Goal: Task Accomplishment & Management: Use online tool/utility

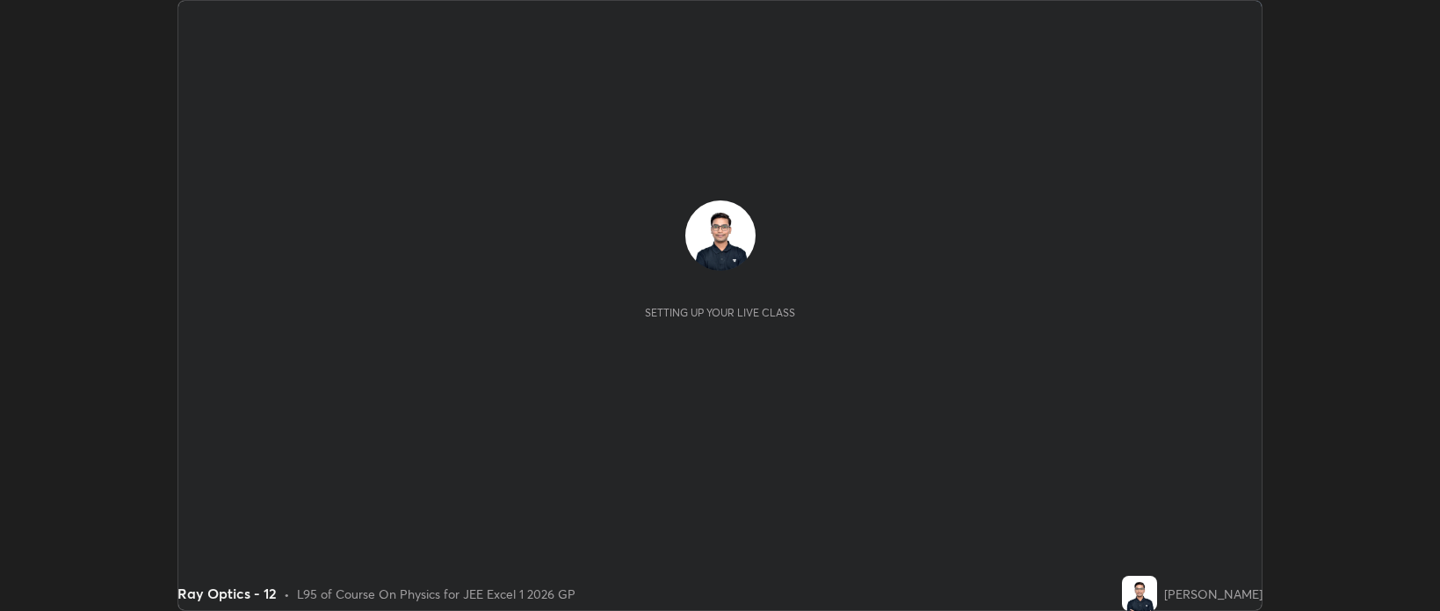
scroll to position [611, 1439]
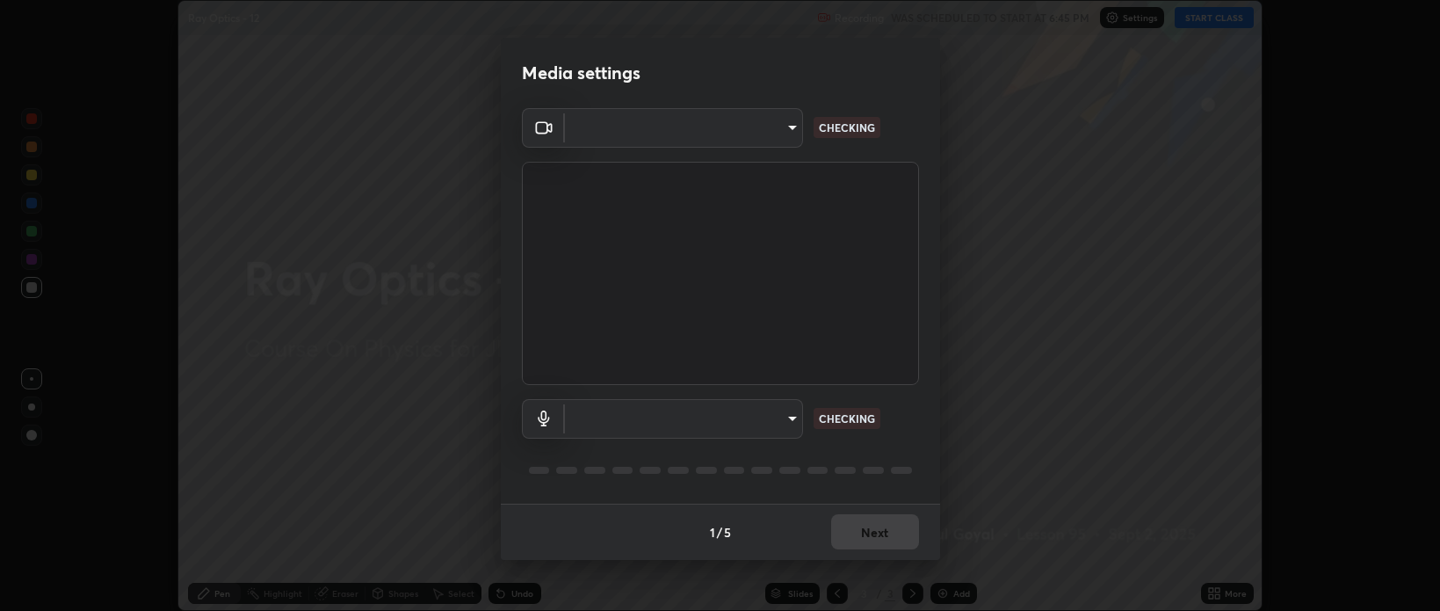
type input "bcb9d7dafccbd8d00e6ada9b6dd7e52ba20ca67bbbba0d0563dd421ab33f40a5"
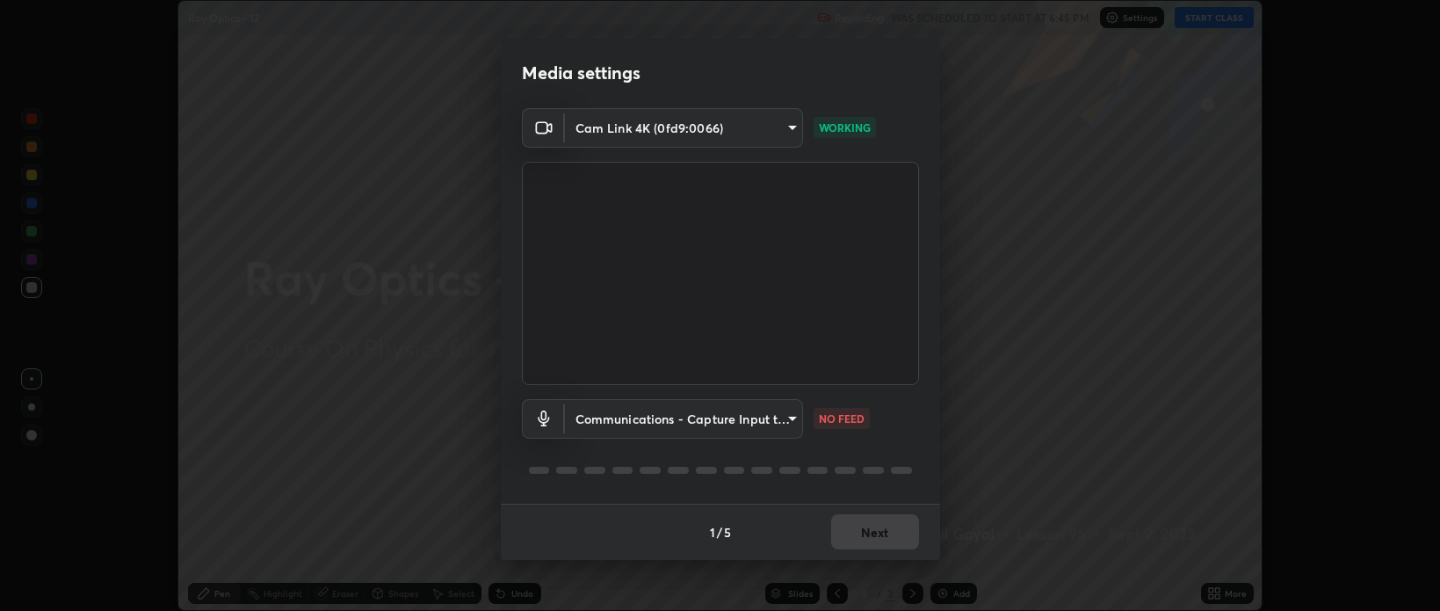
click at [626, 419] on body "Erase all Ray Optics - 12 Recording WAS SCHEDULED TO START AT 6:45 PM Settings …" at bounding box center [720, 305] width 1440 height 611
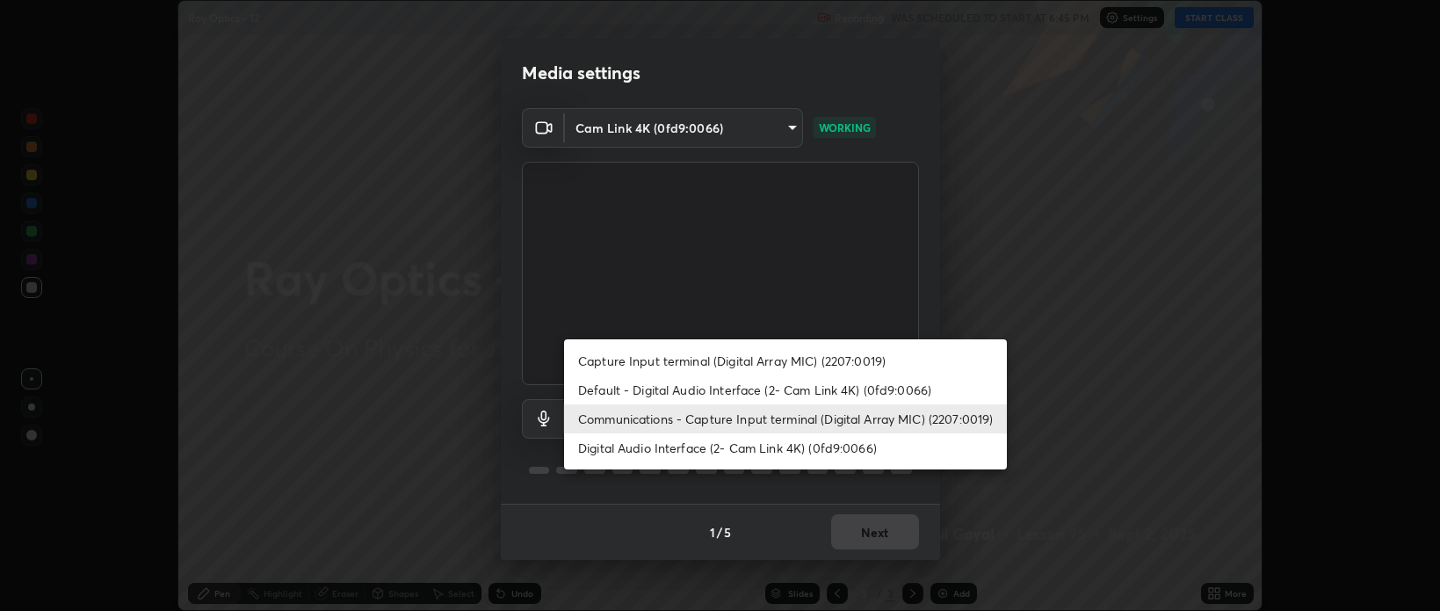
click at [619, 392] on li "Default - Digital Audio Interface (2- Cam Link 4K) (0fd9:0066)" at bounding box center [785, 389] width 443 height 29
type input "default"
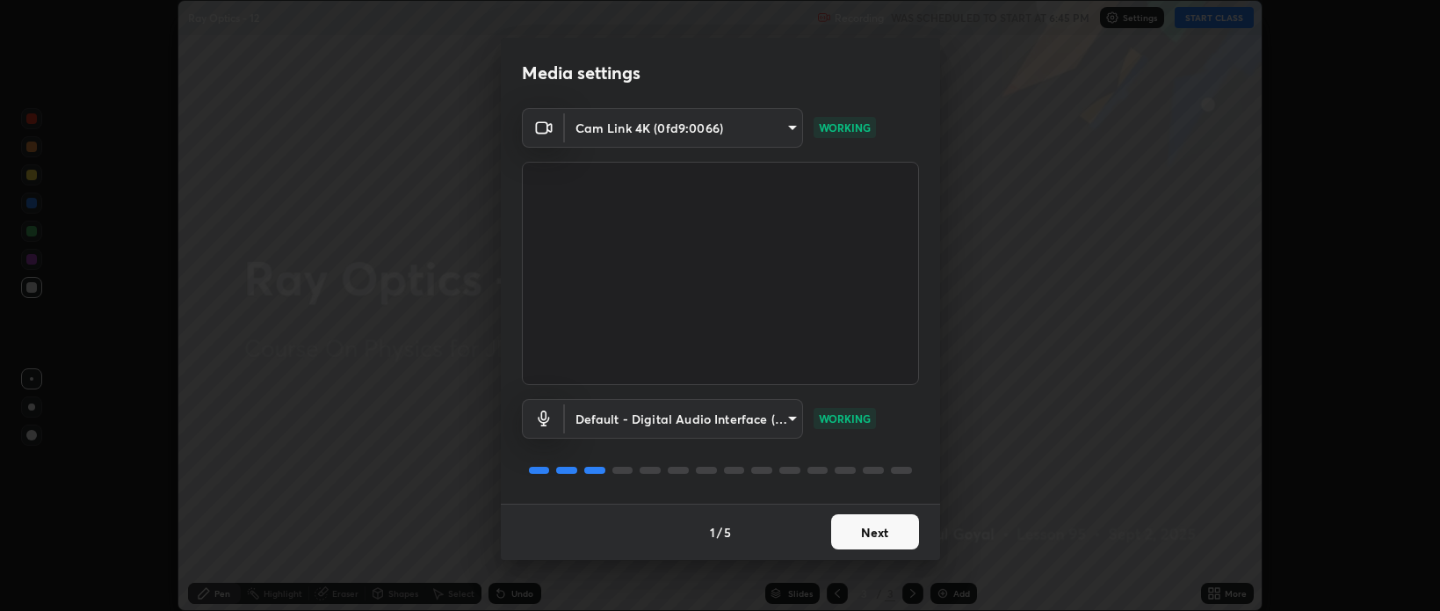
click at [874, 536] on button "Next" at bounding box center [875, 531] width 88 height 35
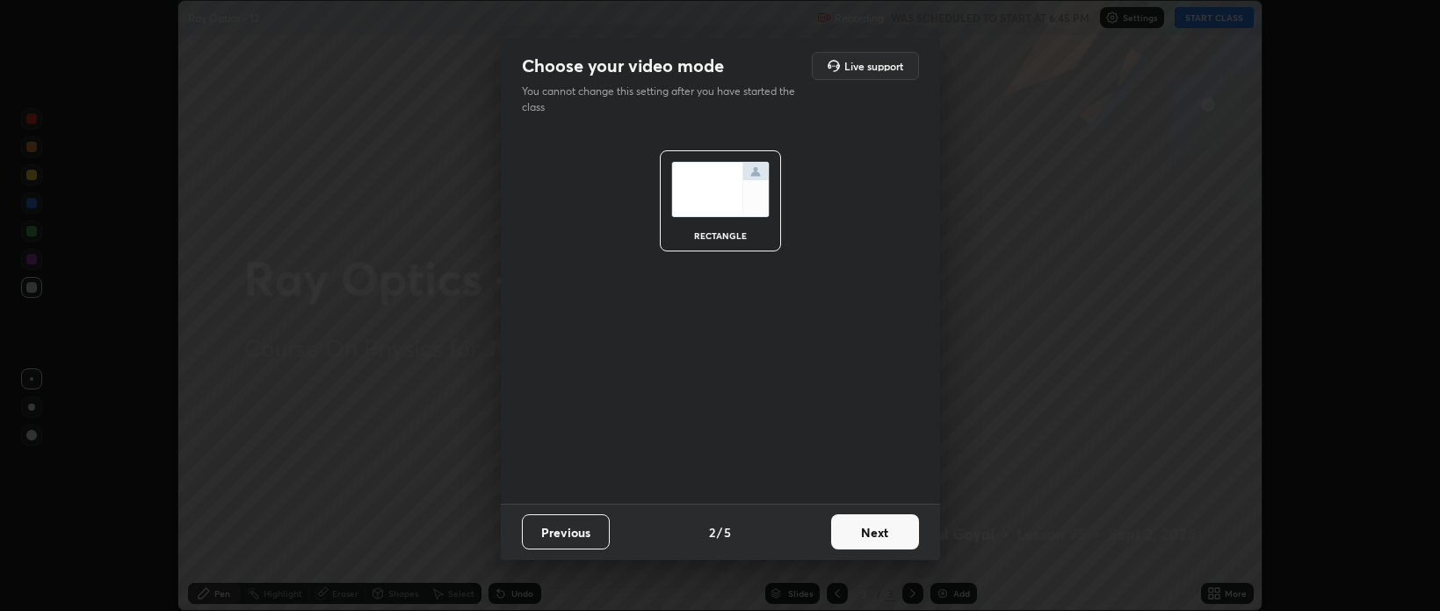
click at [880, 539] on button "Next" at bounding box center [875, 531] width 88 height 35
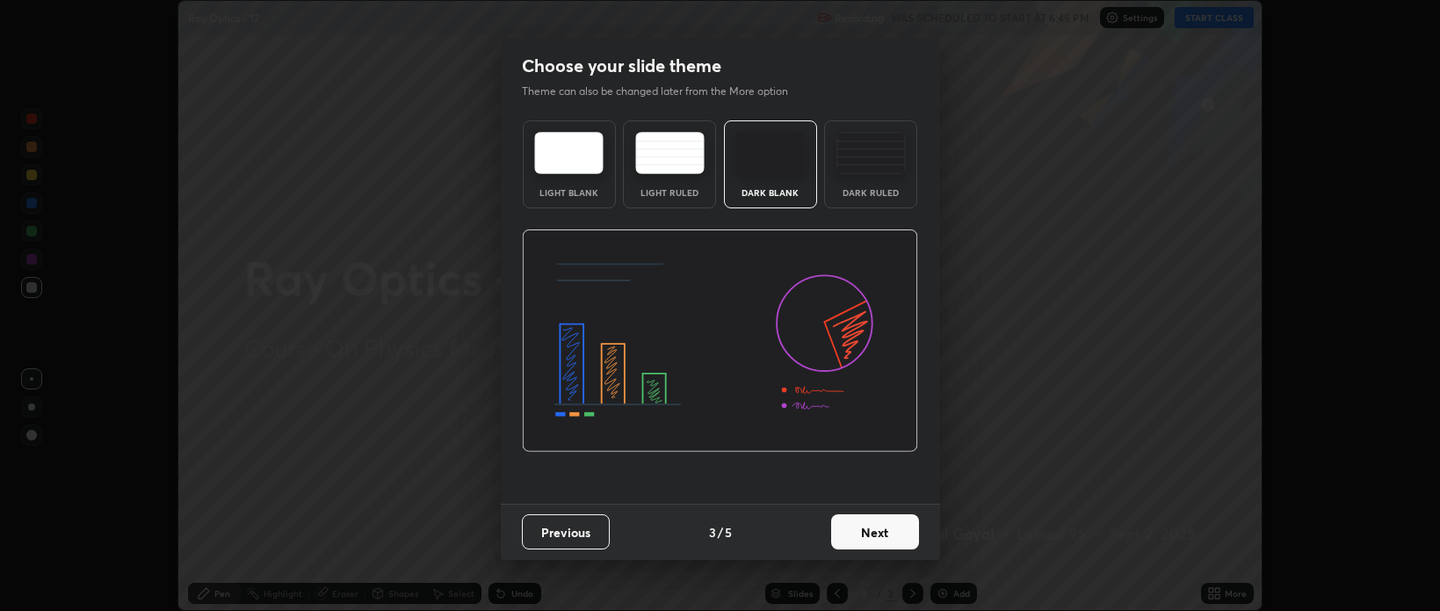
click at [893, 540] on button "Next" at bounding box center [875, 531] width 88 height 35
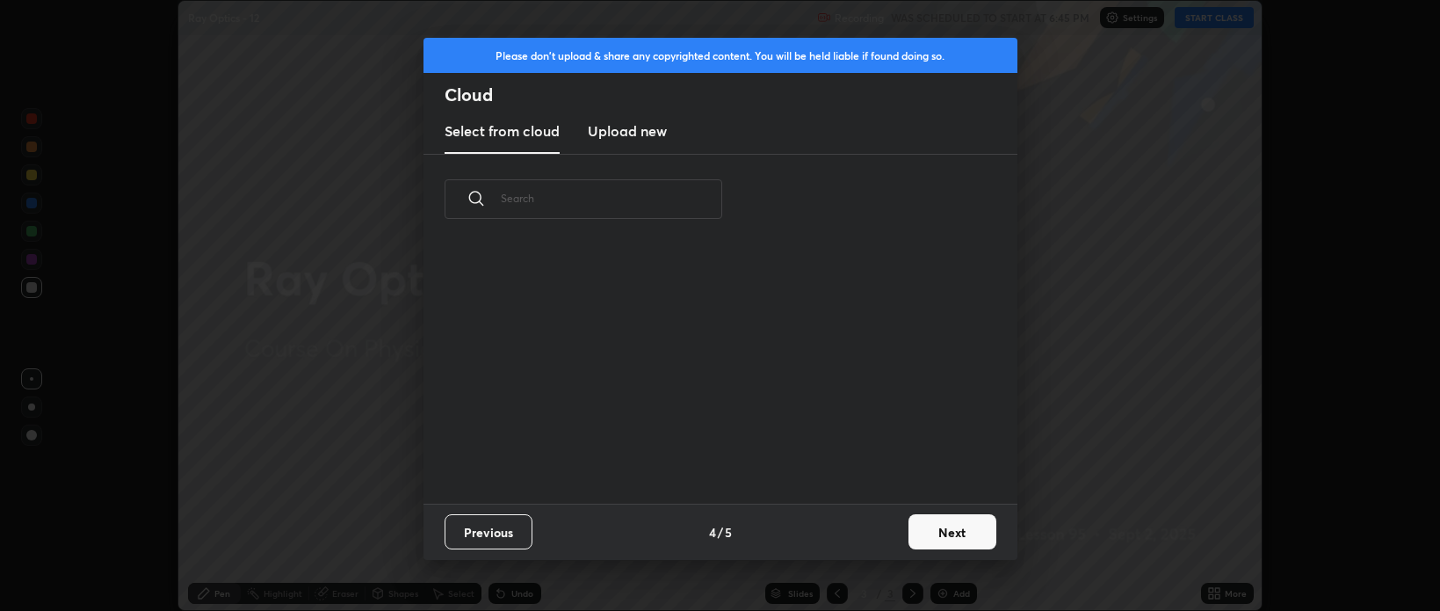
scroll to position [258, 564]
click at [934, 538] on button "Next" at bounding box center [952, 531] width 88 height 35
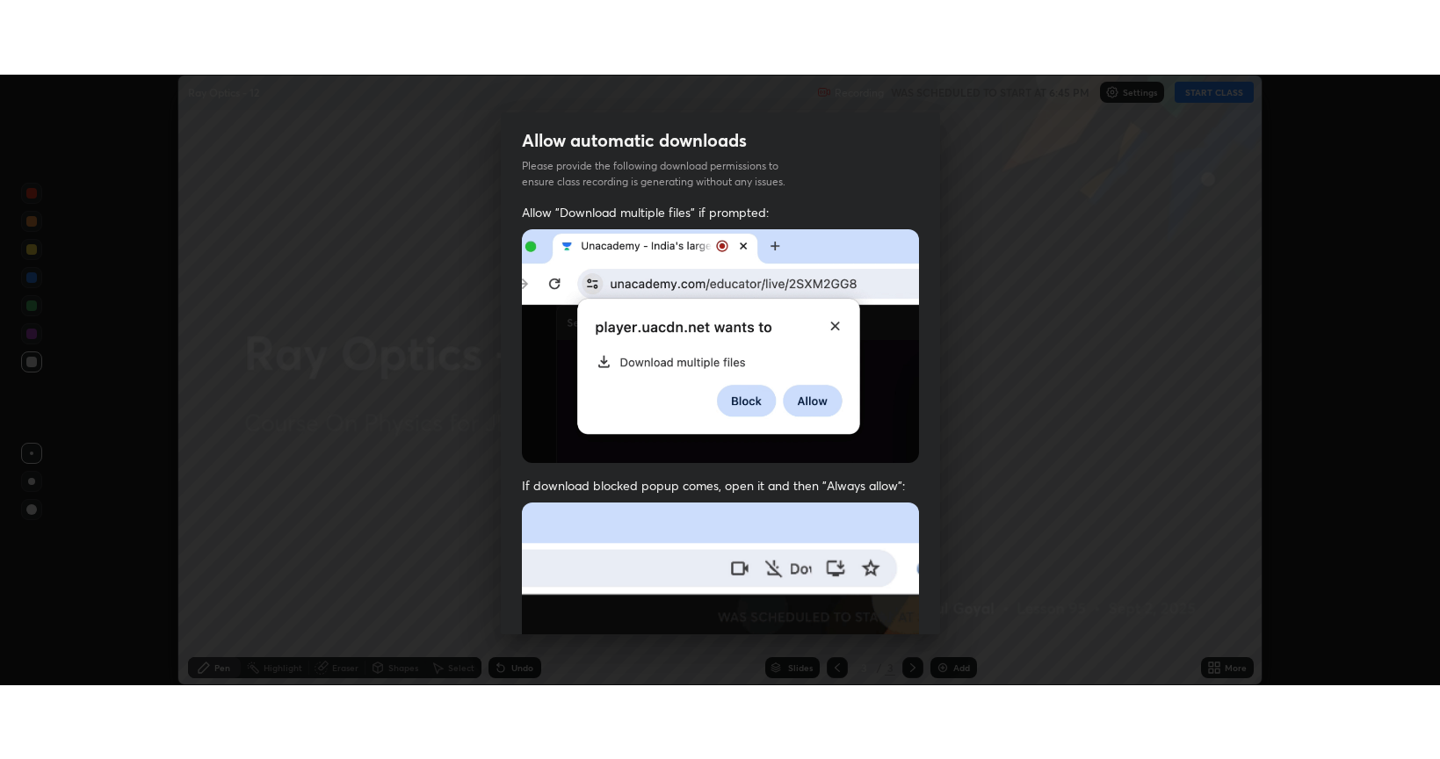
scroll to position [356, 0]
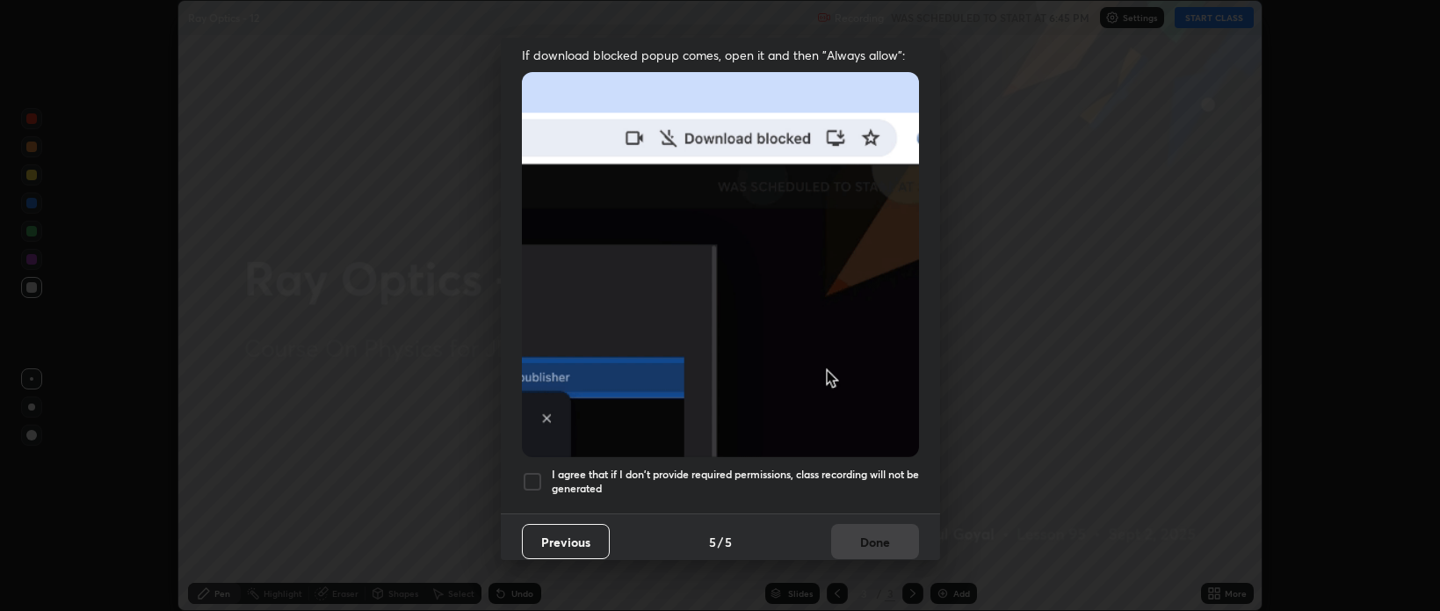
click at [745, 467] on h5 "I agree that if I don't provide required permissions, class recording will not …" at bounding box center [735, 480] width 367 height 27
click at [855, 527] on button "Done" at bounding box center [875, 541] width 88 height 35
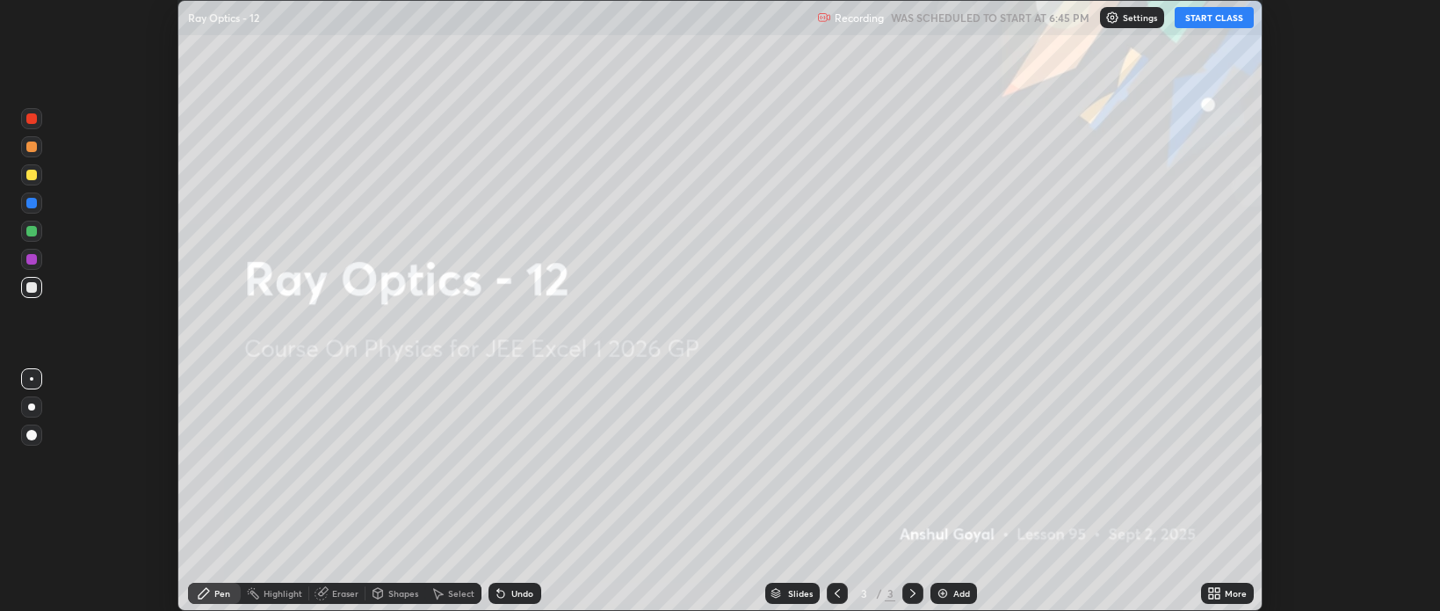
click at [1211, 590] on icon at bounding box center [1211, 590] width 4 height 4
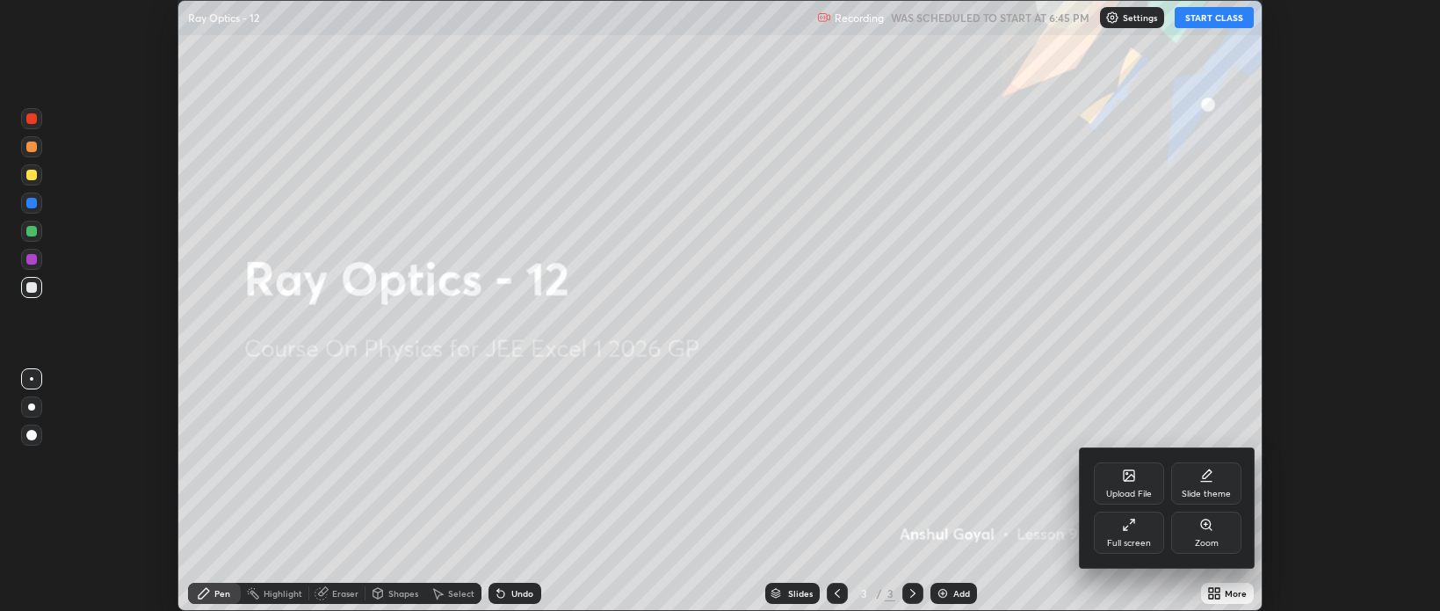
click at [1123, 535] on div "Full screen" at bounding box center [1129, 532] width 70 height 42
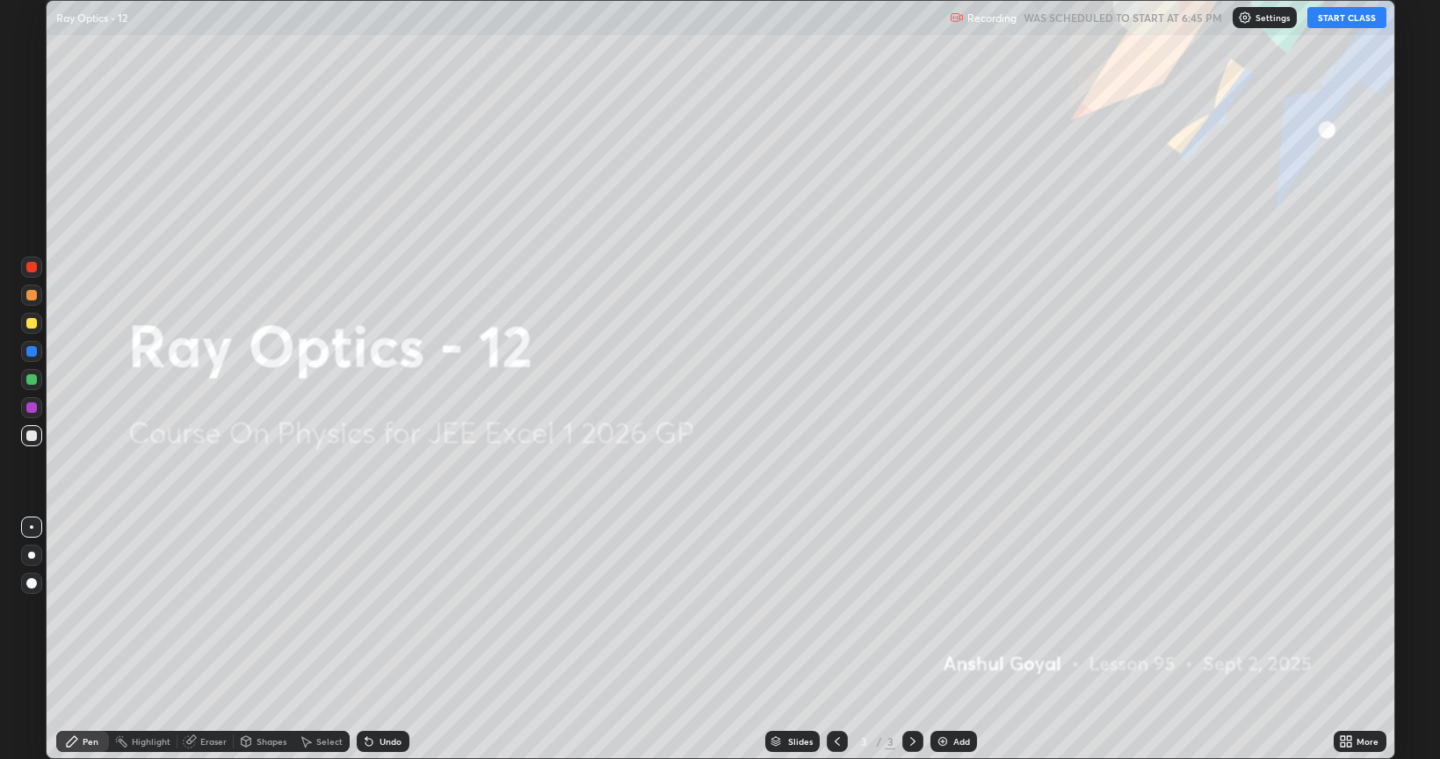
scroll to position [759, 1440]
click at [1325, 21] on button "START CLASS" at bounding box center [1346, 17] width 79 height 21
click at [953, 610] on div "Add" at bounding box center [961, 741] width 17 height 9
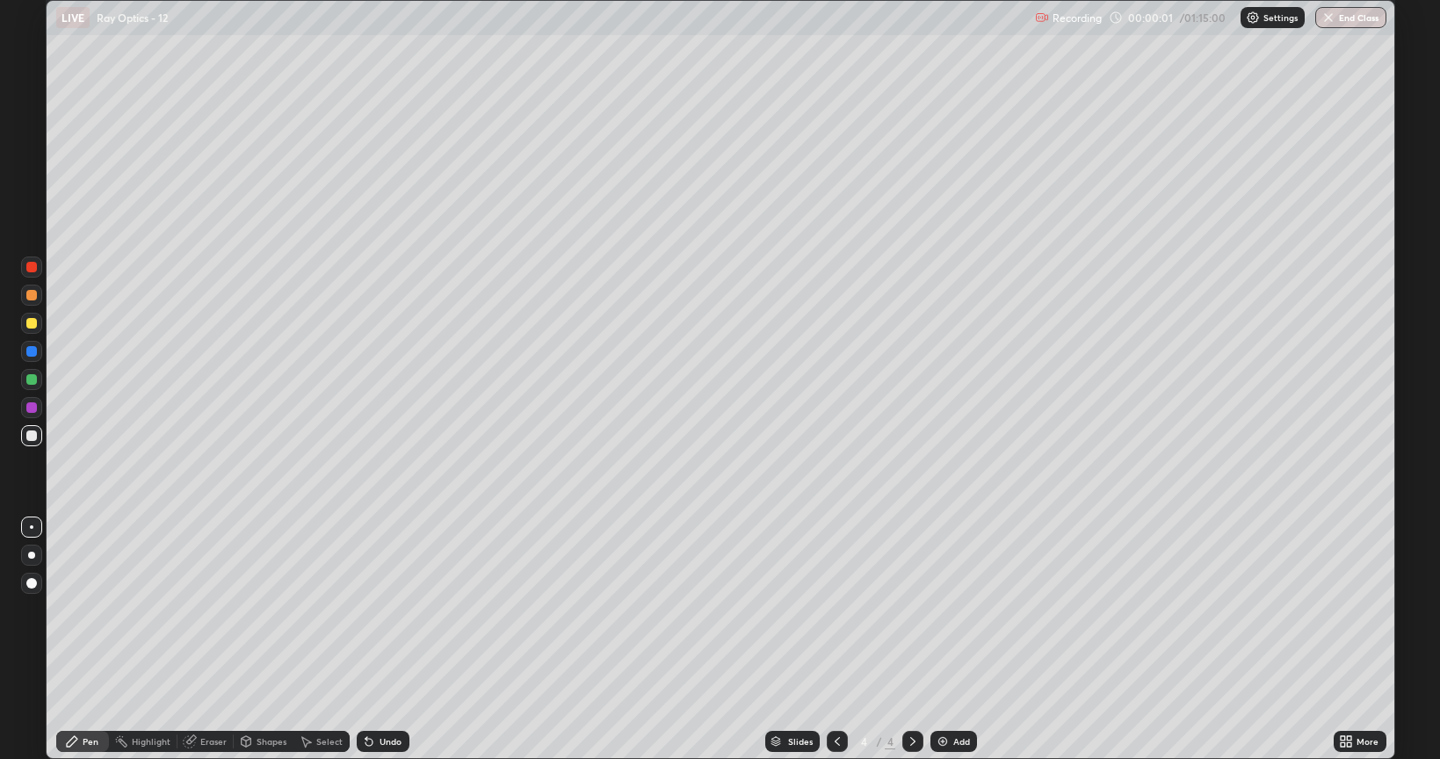
click at [213, 610] on div "Eraser" at bounding box center [213, 741] width 26 height 9
click at [33, 610] on icon at bounding box center [32, 682] width 14 height 15
click at [79, 610] on div "Pen" at bounding box center [82, 741] width 53 height 35
click at [28, 558] on div at bounding box center [31, 555] width 21 height 21
click at [32, 324] on div at bounding box center [31, 323] width 11 height 11
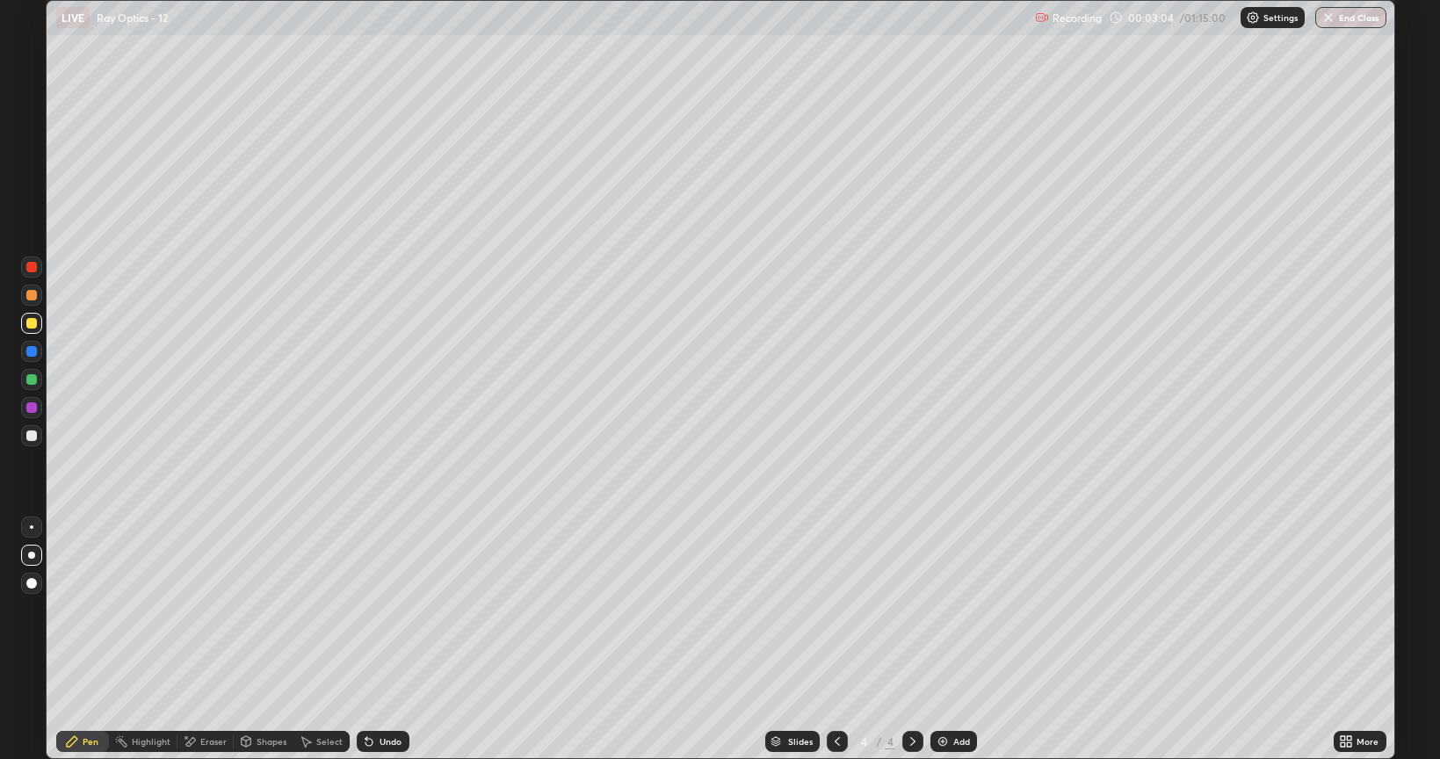
click at [384, 610] on div "Undo" at bounding box center [391, 741] width 22 height 9
click at [36, 296] on div at bounding box center [31, 295] width 11 height 11
click at [34, 271] on div at bounding box center [31, 267] width 11 height 11
click at [35, 442] on div at bounding box center [31, 435] width 21 height 21
click at [384, 610] on div "Undo" at bounding box center [383, 741] width 53 height 21
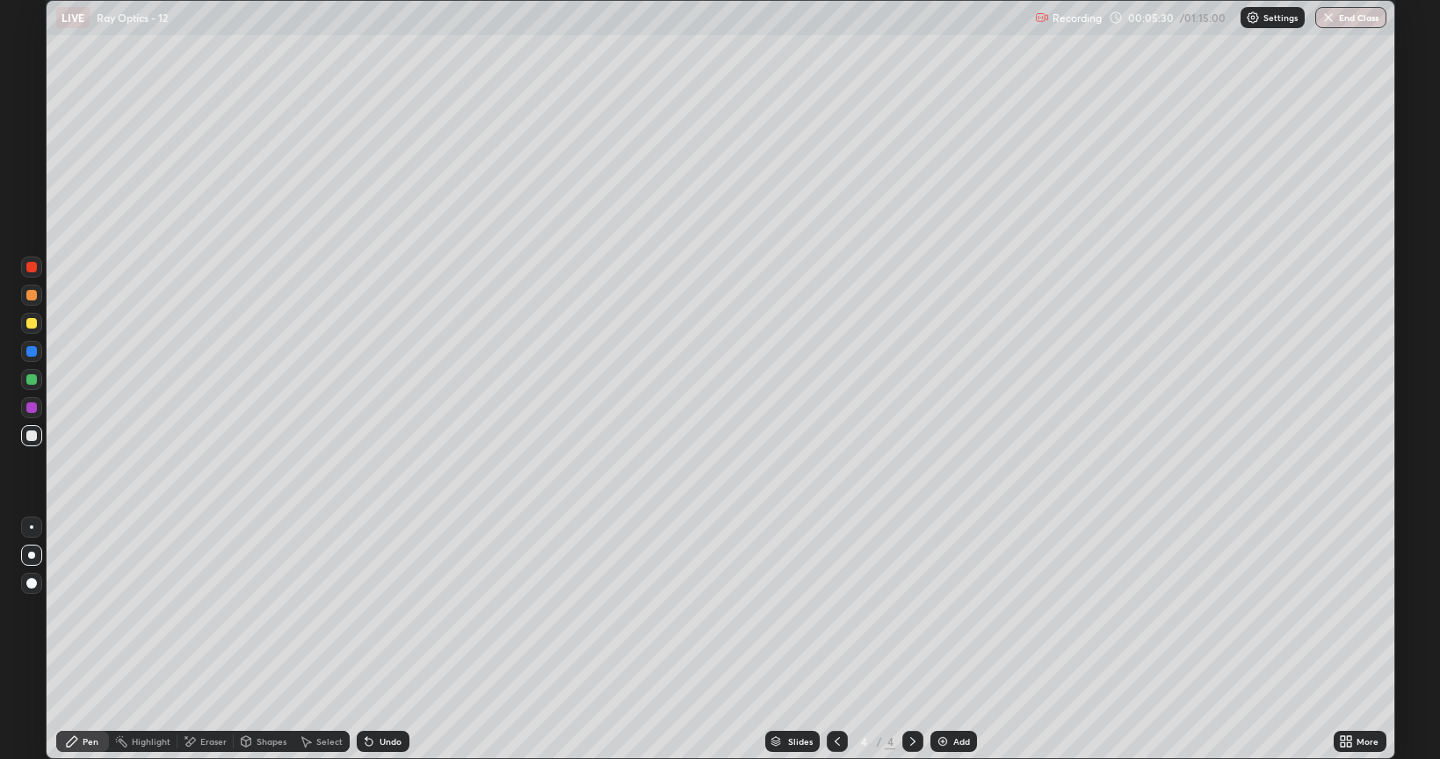
click at [380, 610] on div "Undo" at bounding box center [391, 741] width 22 height 9
click at [948, 610] on img at bounding box center [943, 742] width 14 height 14
click at [954, 610] on div "Add" at bounding box center [961, 741] width 17 height 9
click at [380, 610] on div "Undo" at bounding box center [391, 741] width 22 height 9
click at [32, 325] on div at bounding box center [31, 323] width 11 height 11
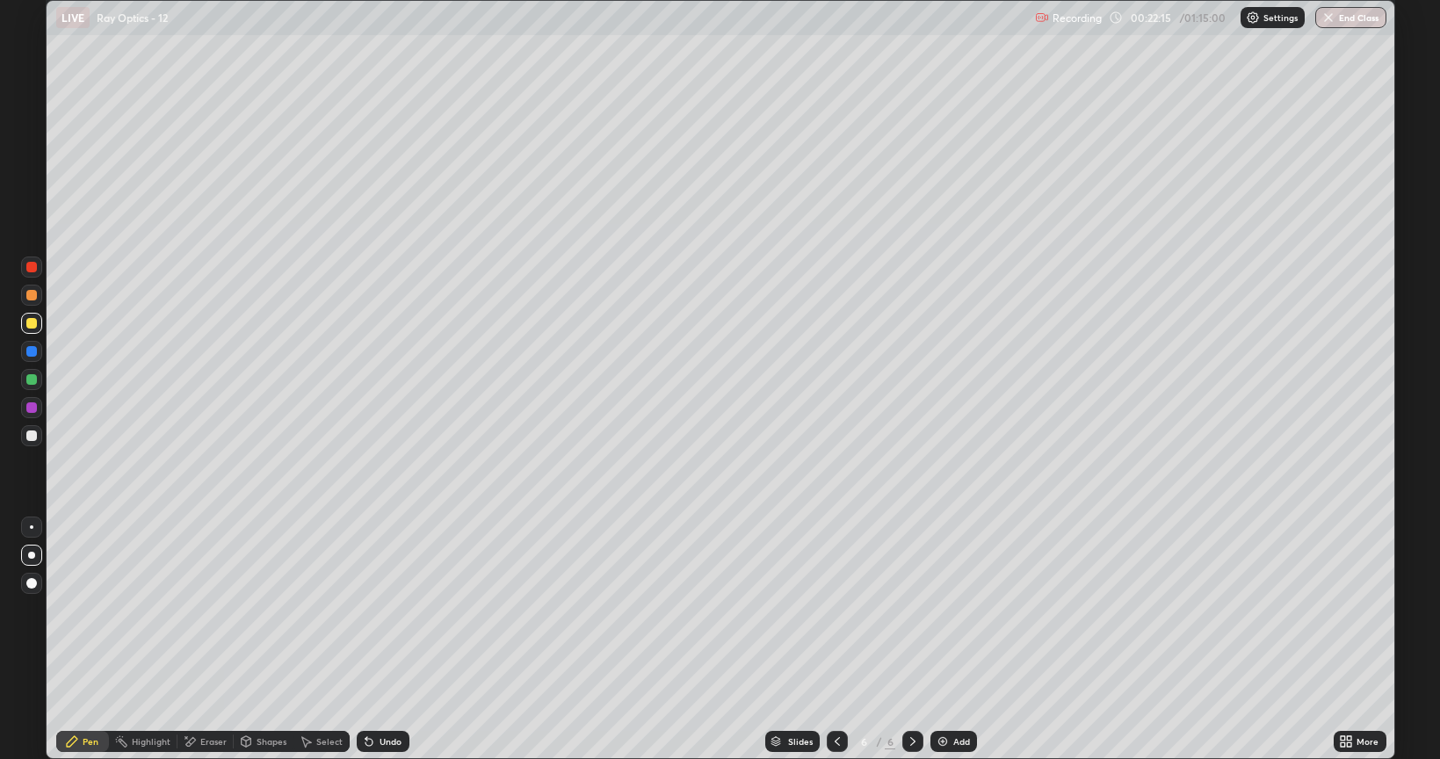
click at [944, 610] on div "Add" at bounding box center [953, 741] width 47 height 21
click at [30, 437] on div at bounding box center [31, 436] width 11 height 11
click at [31, 296] on div at bounding box center [31, 295] width 11 height 11
click at [838, 610] on icon at bounding box center [837, 742] width 14 height 14
click at [911, 610] on icon at bounding box center [913, 742] width 14 height 14
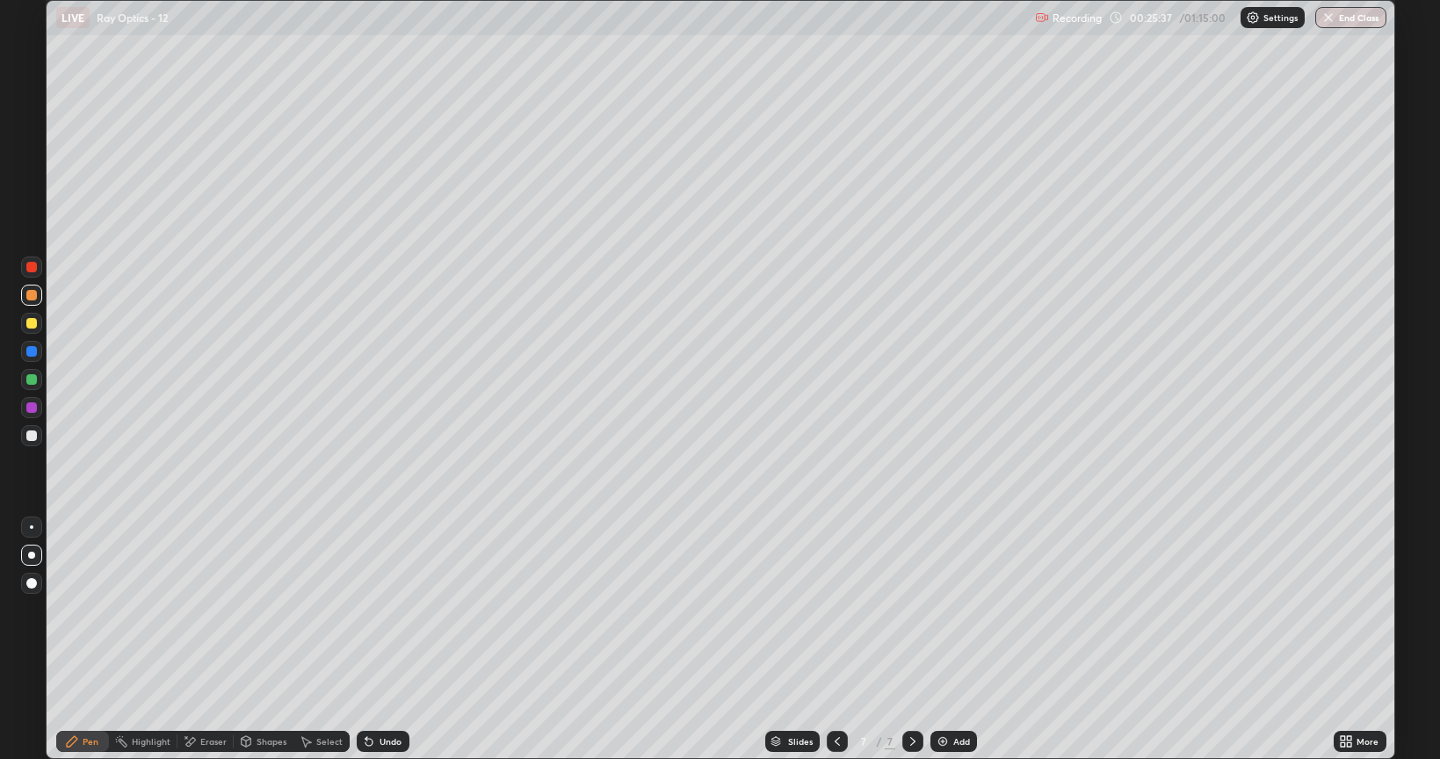
click at [945, 610] on img at bounding box center [943, 742] width 14 height 14
click at [828, 610] on div at bounding box center [837, 741] width 21 height 21
click at [836, 610] on icon at bounding box center [837, 741] width 5 height 9
click at [209, 610] on div "Eraser" at bounding box center [213, 741] width 26 height 9
click at [75, 610] on div "Pen" at bounding box center [82, 741] width 53 height 21
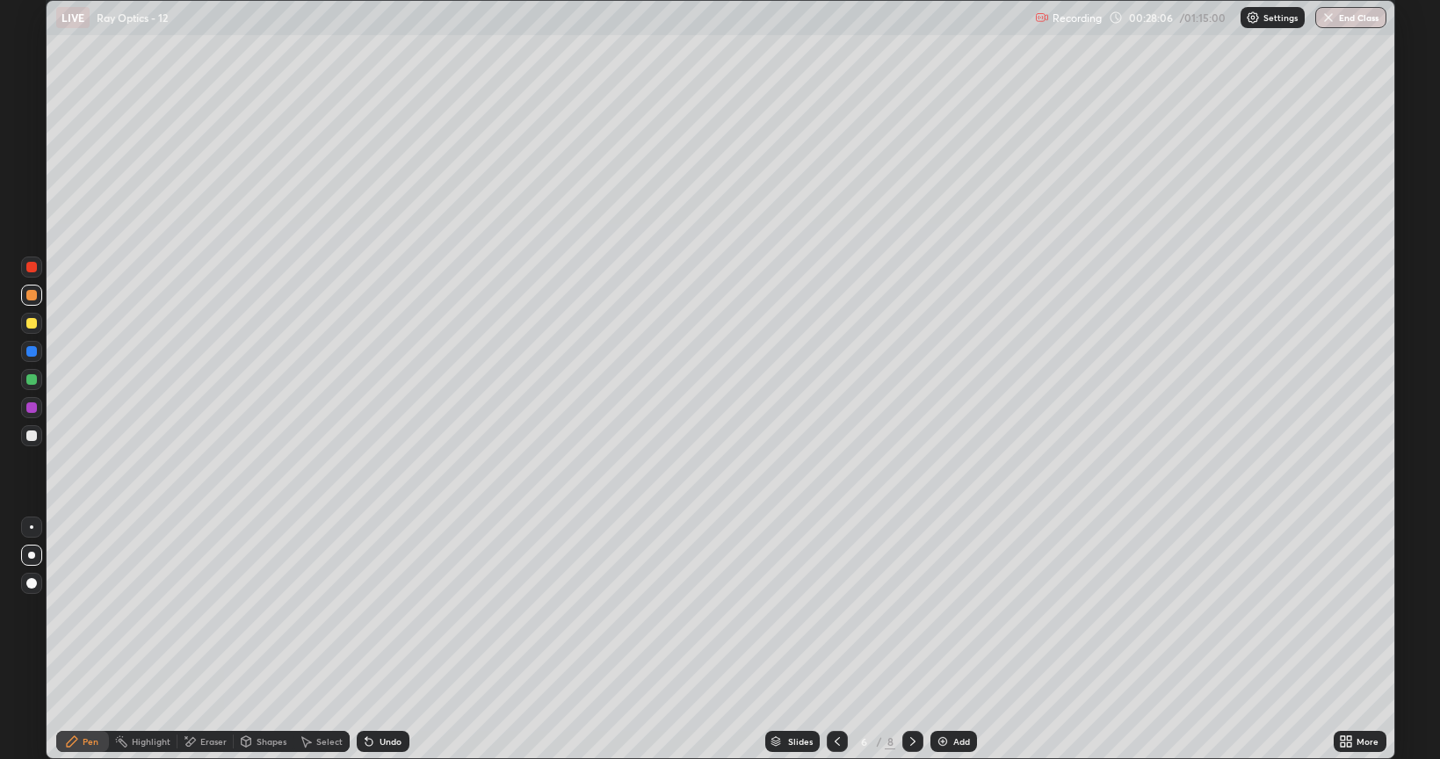
click at [206, 610] on div "Eraser" at bounding box center [213, 741] width 26 height 9
click at [75, 610] on icon at bounding box center [72, 742] width 14 height 14
click at [394, 610] on div "Undo" at bounding box center [383, 741] width 53 height 21
click at [197, 610] on div "Eraser" at bounding box center [205, 741] width 56 height 21
click at [910, 610] on icon at bounding box center [913, 742] width 14 height 14
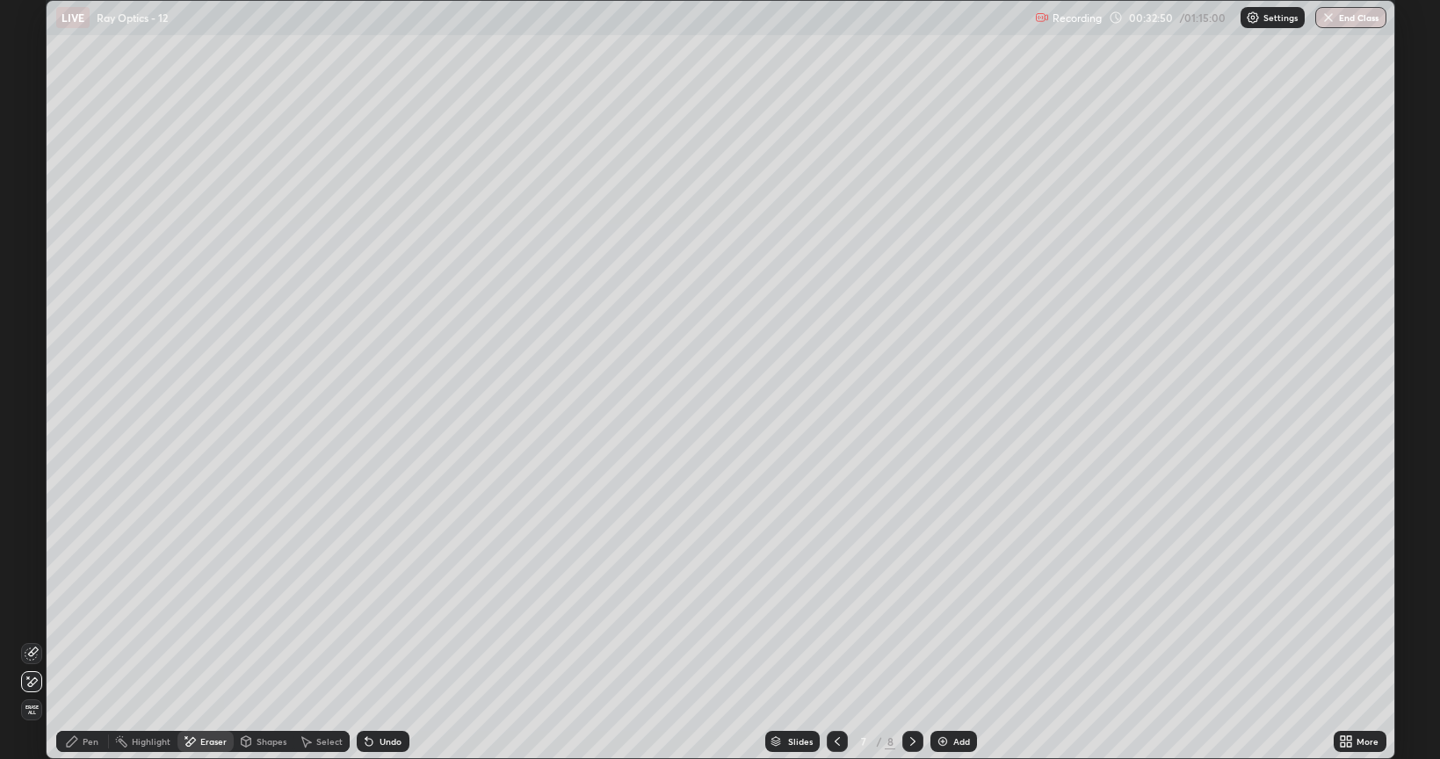
click at [81, 610] on div "Pen" at bounding box center [82, 741] width 53 height 21
click at [33, 434] on div at bounding box center [31, 436] width 11 height 11
click at [204, 610] on div "Eraser" at bounding box center [205, 741] width 56 height 21
click at [83, 610] on div "Pen" at bounding box center [91, 741] width 16 height 9
click at [208, 610] on div "Eraser" at bounding box center [213, 741] width 26 height 9
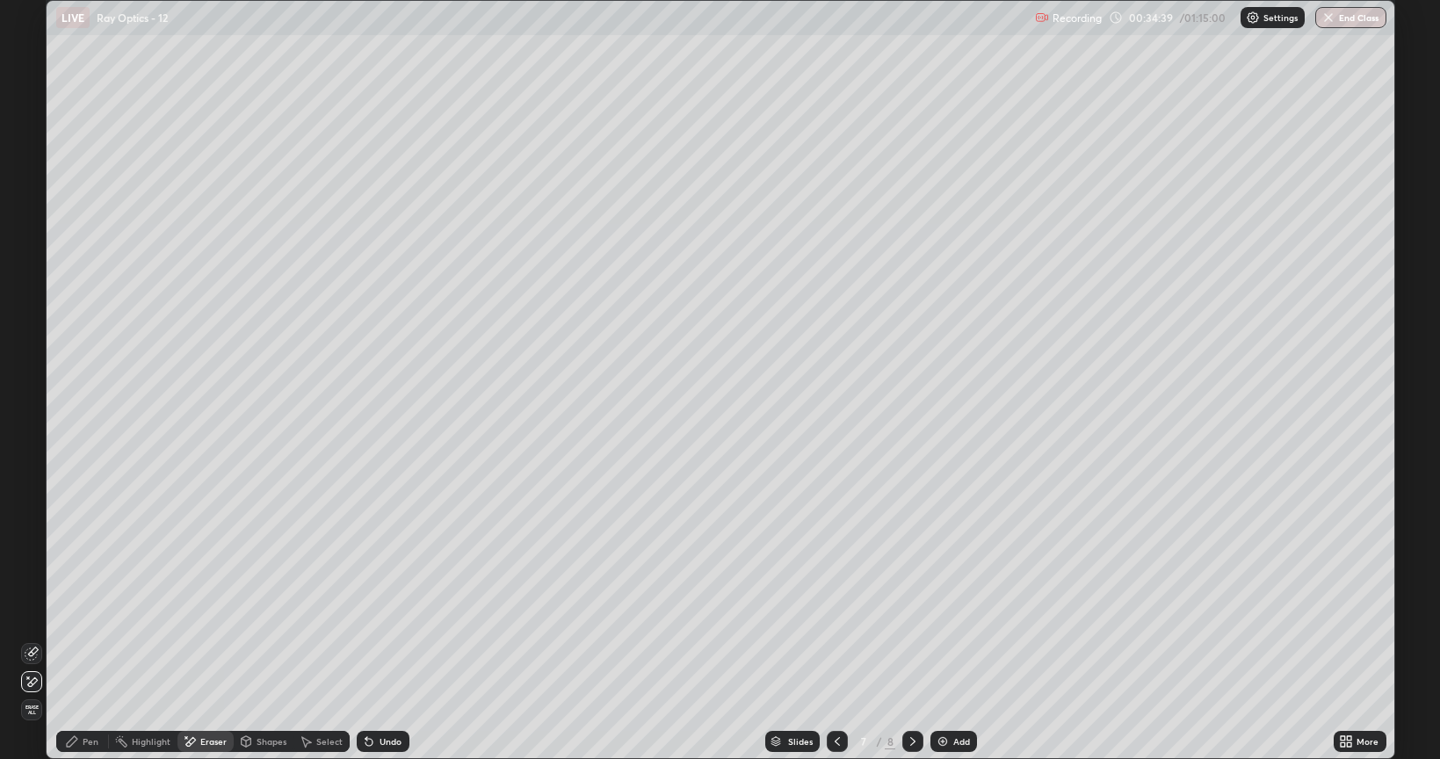
click at [72, 610] on icon at bounding box center [72, 742] width 14 height 14
click at [914, 610] on icon at bounding box center [913, 742] width 14 height 14
click at [36, 323] on div at bounding box center [31, 323] width 11 height 11
click at [380, 610] on div "Undo" at bounding box center [391, 741] width 22 height 9
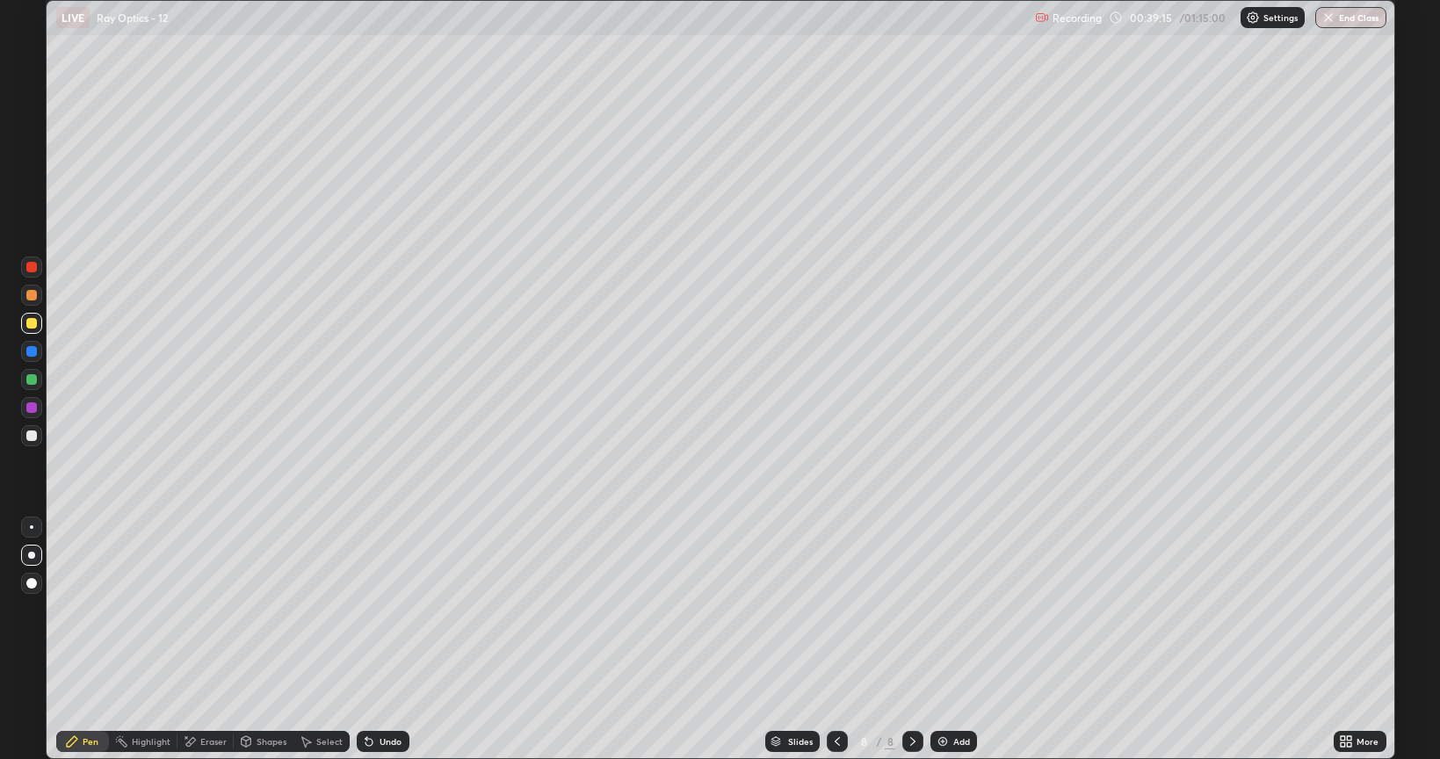
click at [32, 437] on div at bounding box center [31, 436] width 11 height 11
click at [25, 437] on div at bounding box center [31, 435] width 21 height 21
click at [372, 610] on div "Undo" at bounding box center [383, 741] width 53 height 21
click at [380, 610] on div "Undo" at bounding box center [391, 741] width 22 height 9
click at [34, 325] on div at bounding box center [31, 323] width 11 height 11
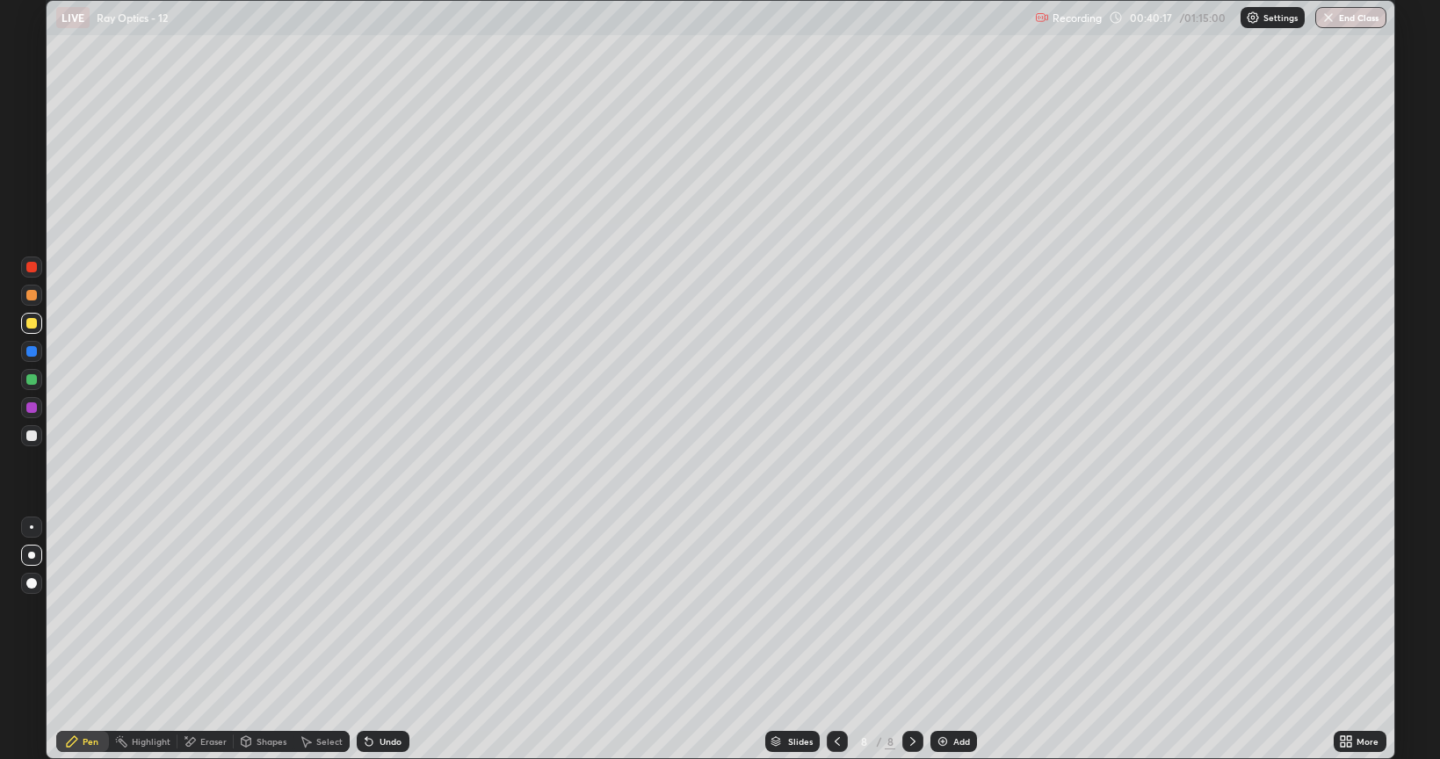
click at [35, 402] on div at bounding box center [31, 407] width 11 height 11
click at [394, 610] on div "Undo" at bounding box center [391, 741] width 22 height 9
click at [25, 274] on div at bounding box center [31, 267] width 21 height 21
click at [949, 610] on div "Add" at bounding box center [953, 741] width 47 height 21
click at [38, 435] on div at bounding box center [31, 435] width 21 height 21
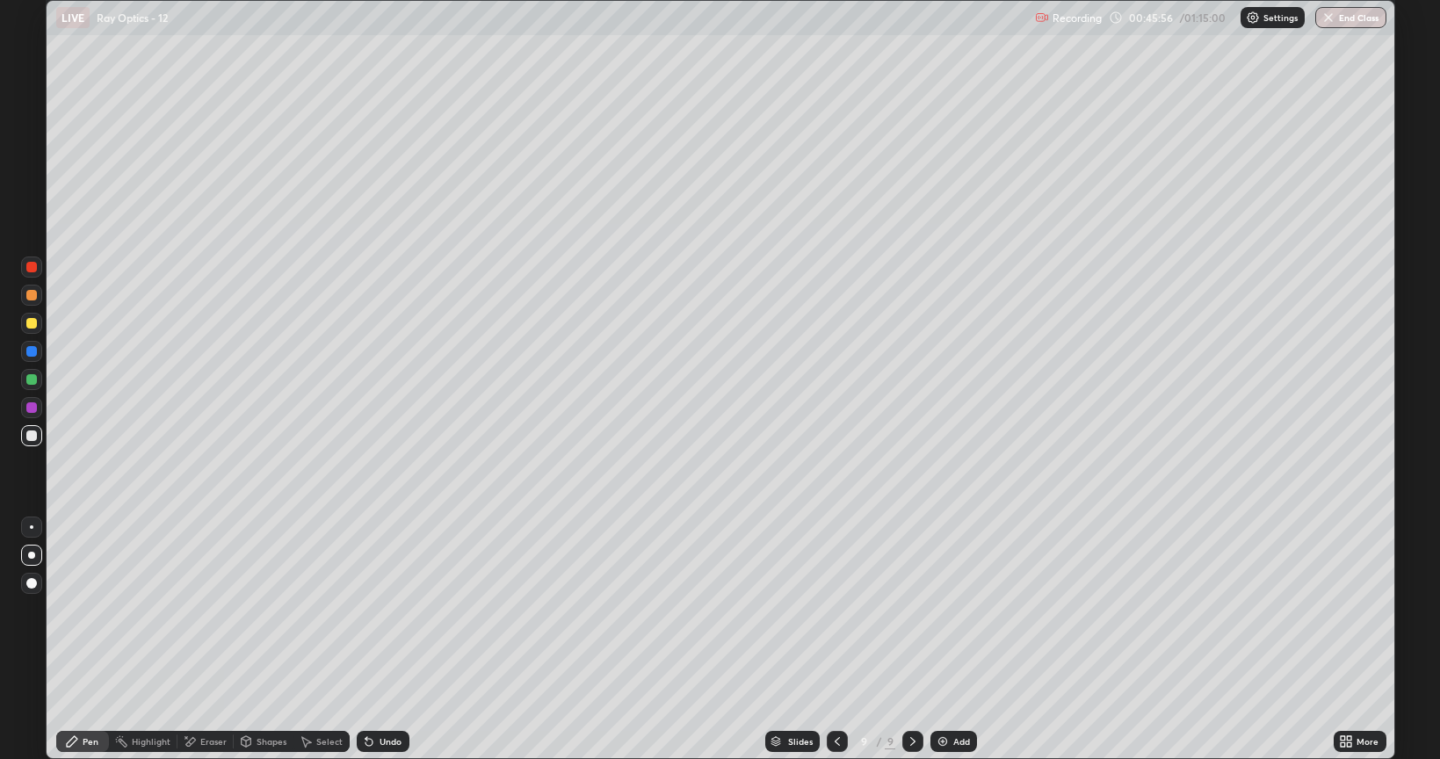
click at [32, 319] on div at bounding box center [31, 323] width 11 height 11
click at [390, 610] on div "Undo" at bounding box center [391, 741] width 22 height 9
click at [40, 402] on div at bounding box center [31, 407] width 21 height 21
click at [394, 610] on div "Undo" at bounding box center [391, 741] width 22 height 9
click at [30, 322] on div at bounding box center [31, 323] width 11 height 11
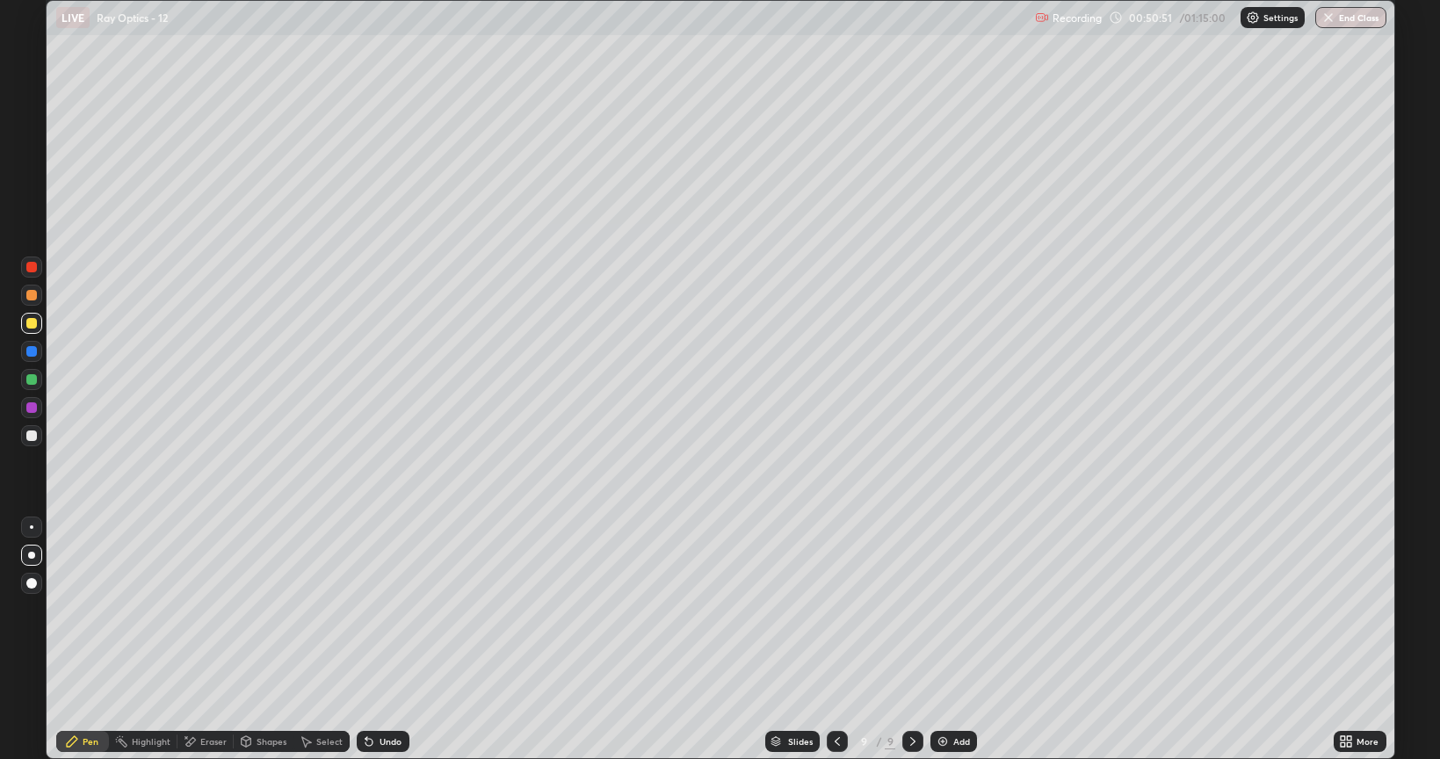
click at [949, 610] on div "Add" at bounding box center [953, 741] width 47 height 21
click at [387, 610] on div "Undo" at bounding box center [391, 741] width 22 height 9
click at [216, 610] on div "Eraser" at bounding box center [205, 741] width 56 height 21
click at [73, 610] on icon at bounding box center [72, 741] width 11 height 11
click at [385, 610] on div "Undo" at bounding box center [391, 741] width 22 height 9
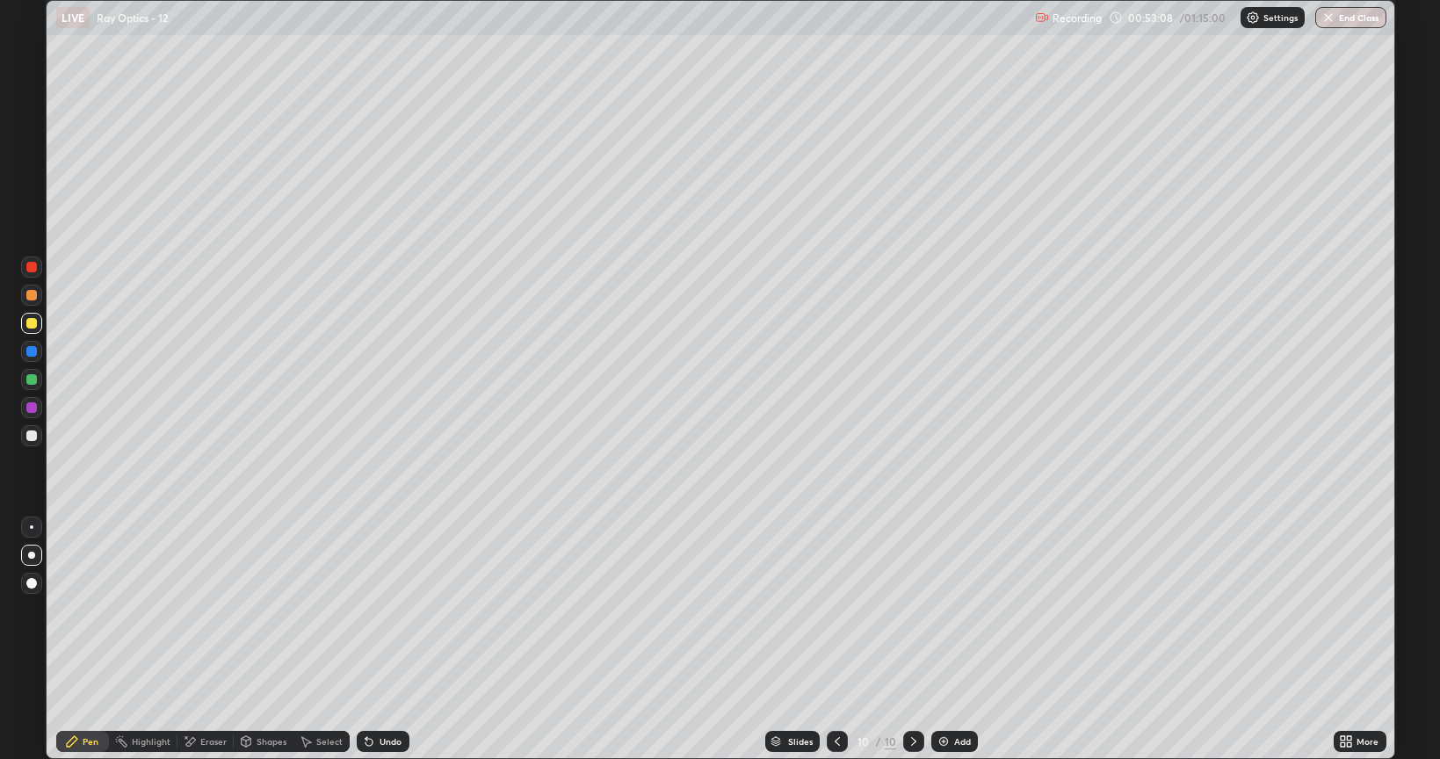
click at [33, 436] on div at bounding box center [31, 436] width 11 height 11
click at [38, 404] on div at bounding box center [31, 407] width 21 height 21
click at [945, 610] on img at bounding box center [944, 742] width 14 height 14
click at [29, 438] on div at bounding box center [31, 436] width 11 height 11
click at [377, 610] on div "Undo" at bounding box center [383, 741] width 53 height 21
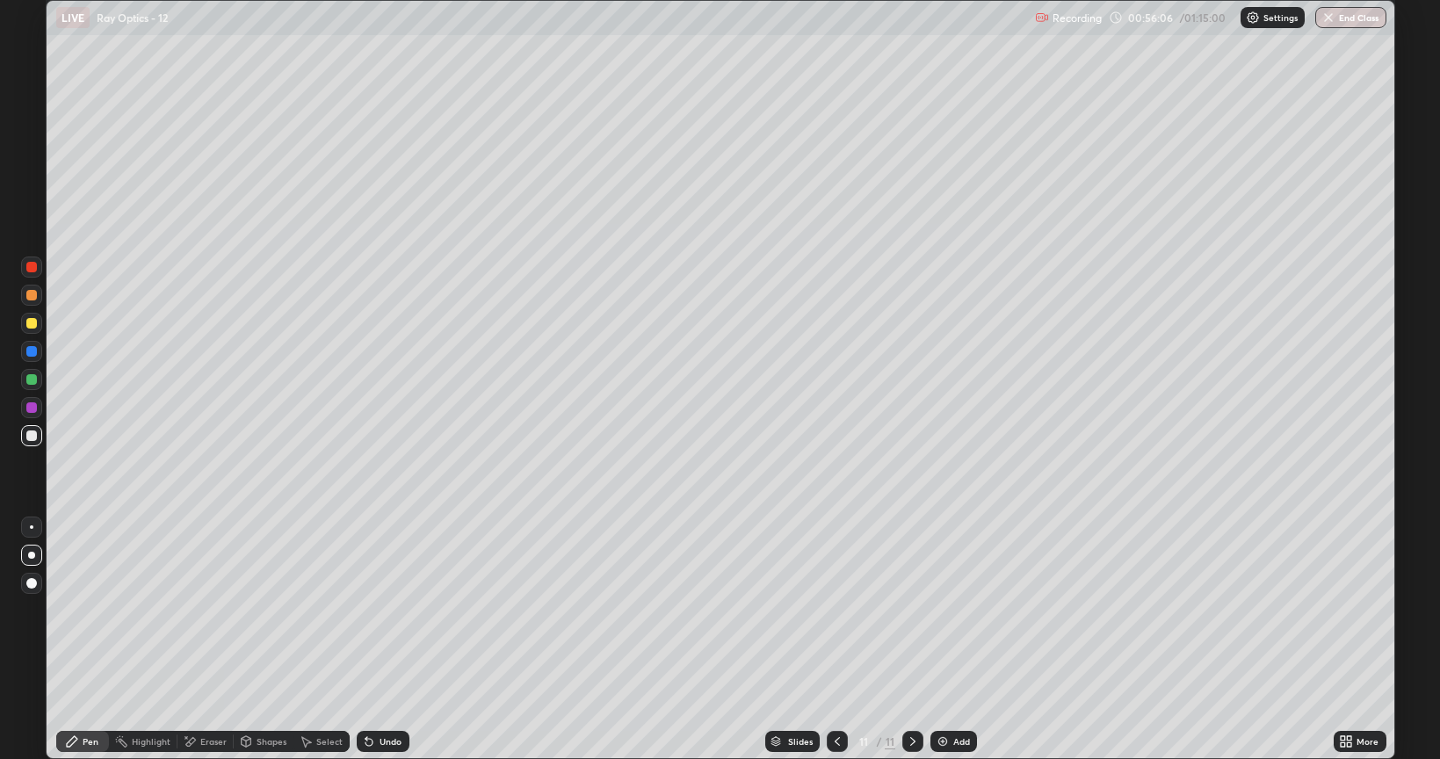
click at [383, 610] on div "Undo" at bounding box center [383, 741] width 53 height 21
click at [836, 610] on icon at bounding box center [837, 742] width 14 height 14
click at [911, 610] on icon at bounding box center [913, 742] width 14 height 14
click at [836, 610] on icon at bounding box center [837, 742] width 14 height 14
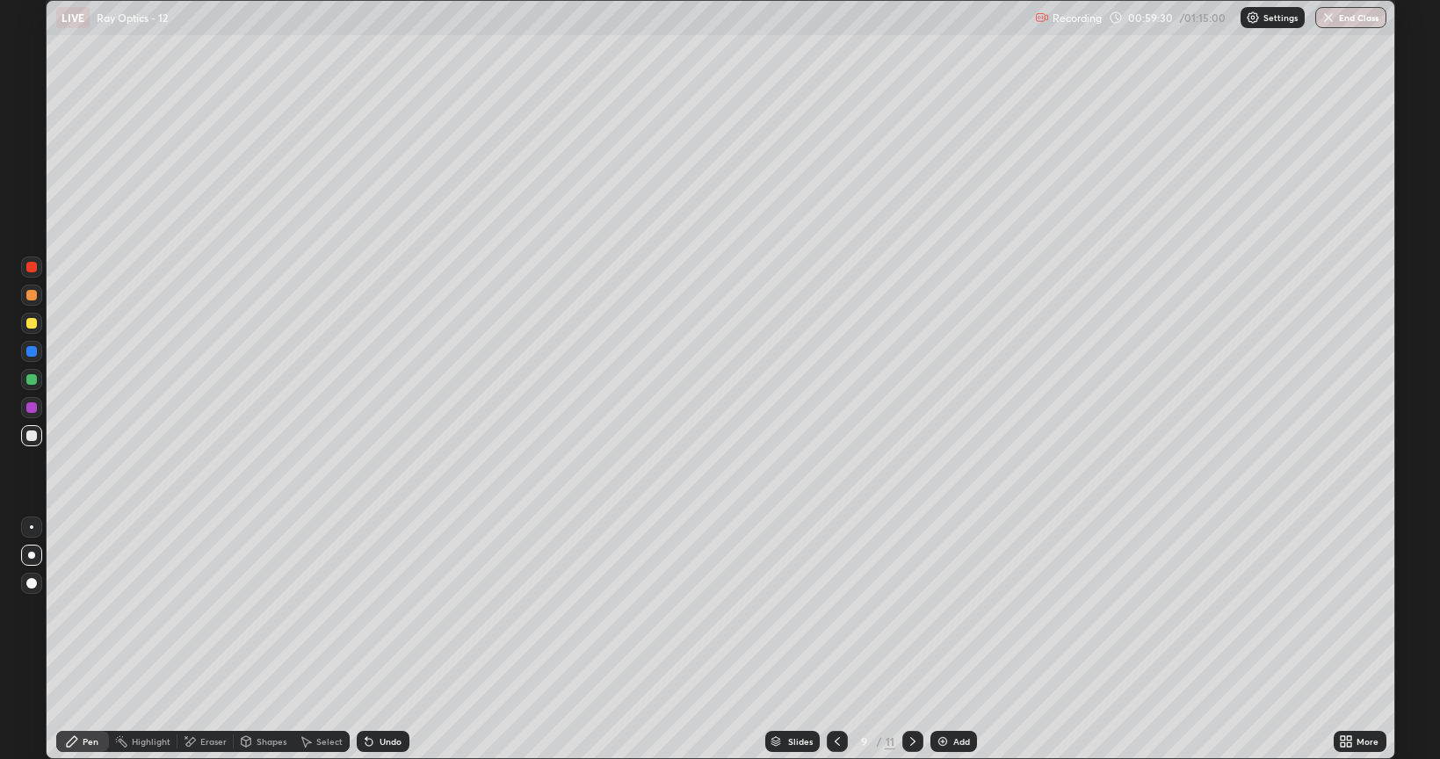
click at [908, 610] on icon at bounding box center [913, 742] width 14 height 14
click at [890, 610] on div "11" at bounding box center [890, 742] width 11 height 16
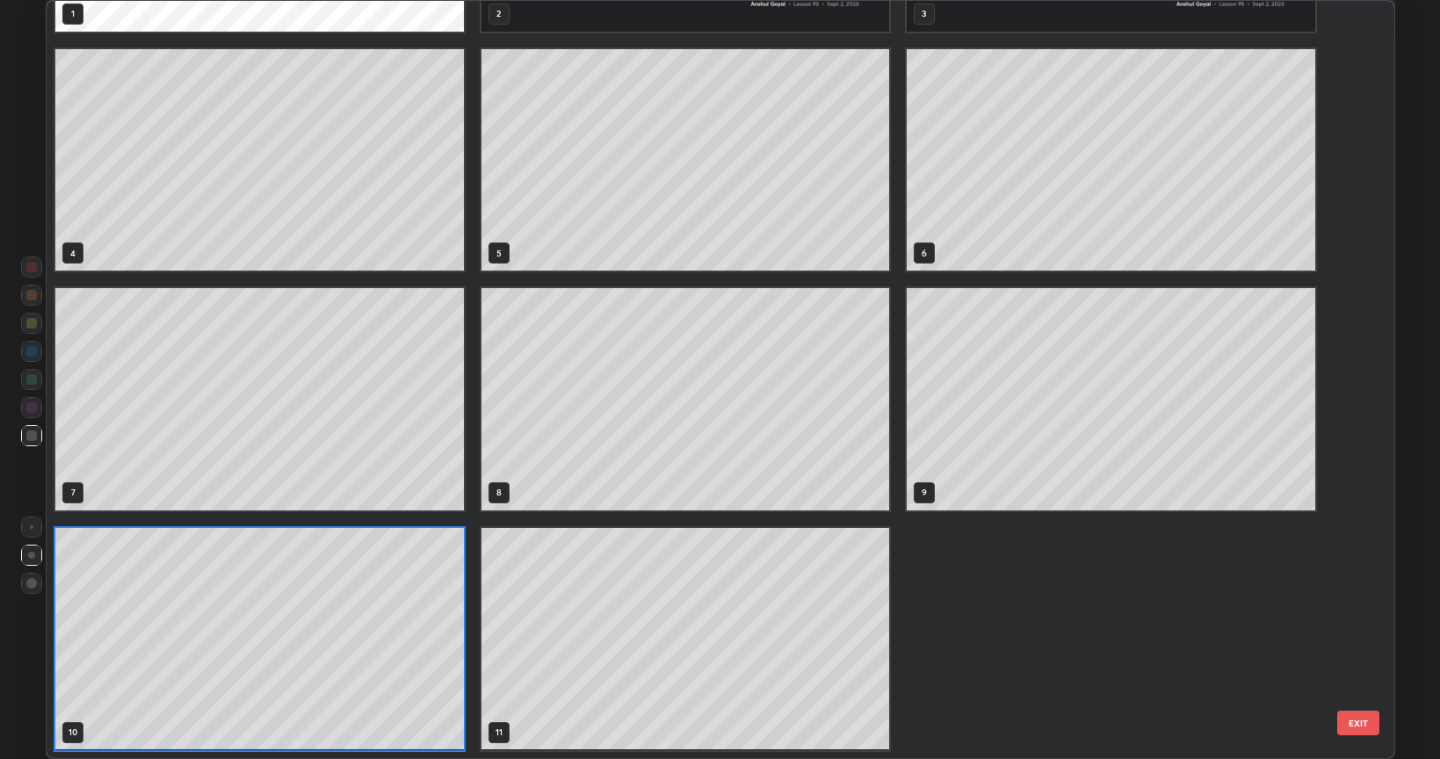
scroll to position [752, 1339]
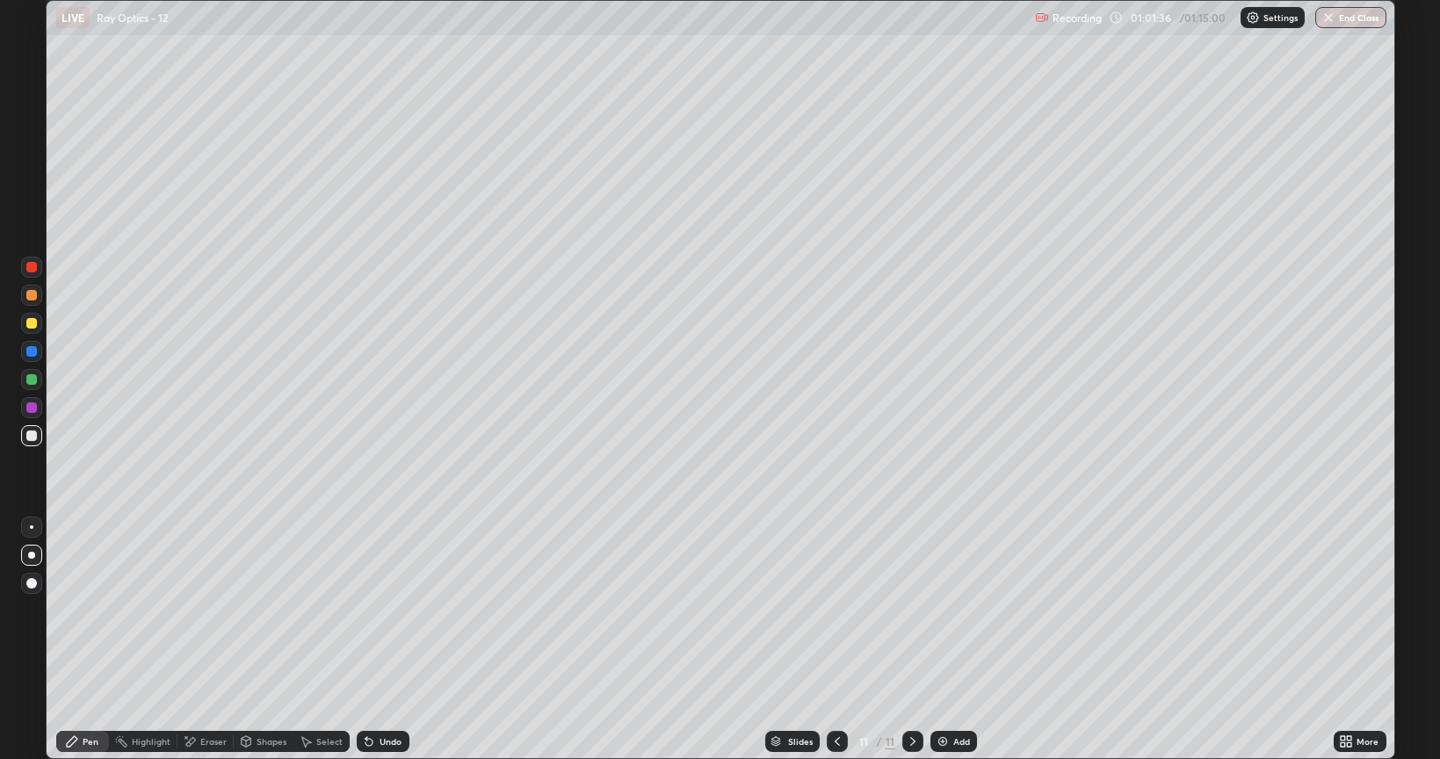
click at [831, 610] on div at bounding box center [837, 741] width 21 height 21
click at [911, 610] on icon at bounding box center [913, 742] width 14 height 14
click at [40, 322] on div at bounding box center [31, 323] width 21 height 21
click at [1337, 23] on button "End Class" at bounding box center [1350, 17] width 71 height 21
click at [1364, 10] on button "End Class" at bounding box center [1350, 17] width 71 height 21
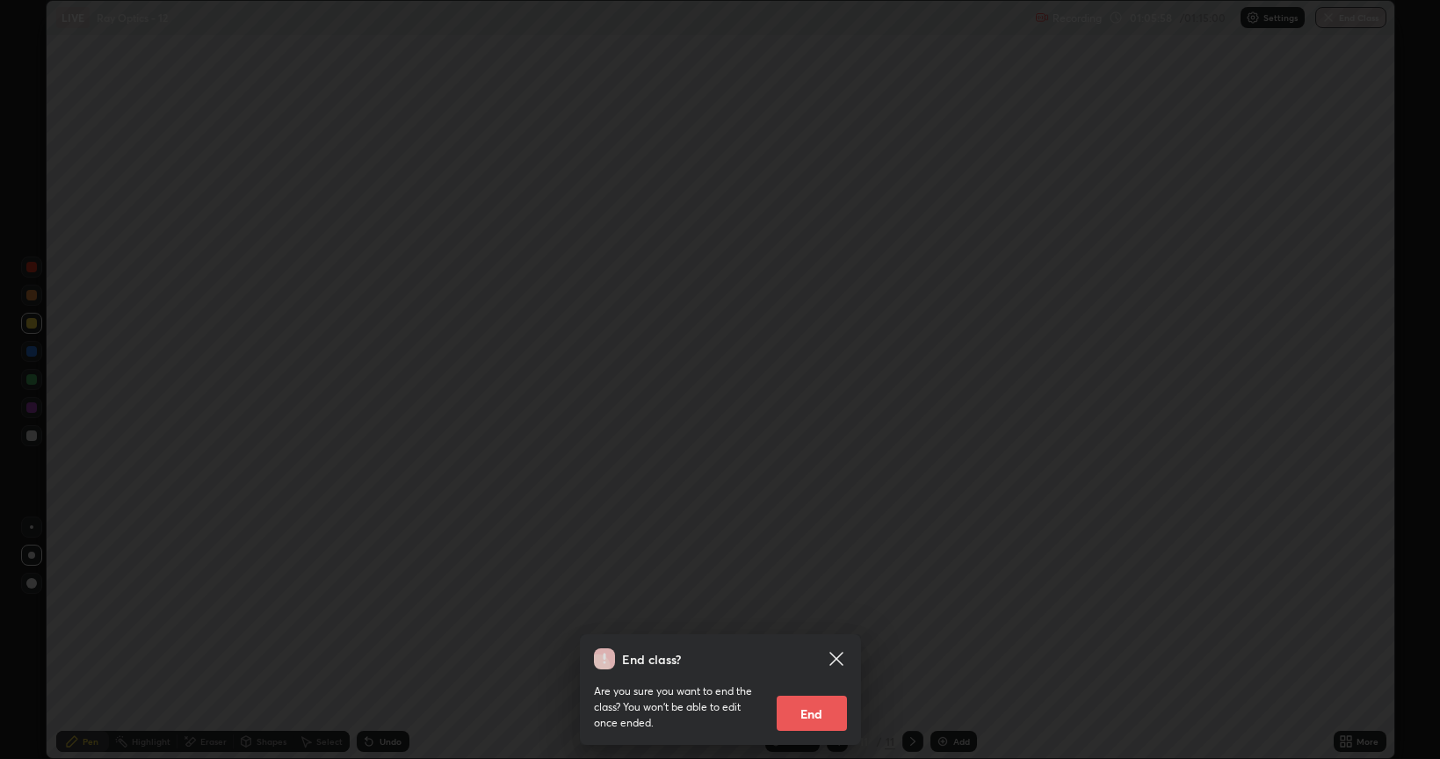
click at [822, 610] on button "End" at bounding box center [812, 713] width 70 height 35
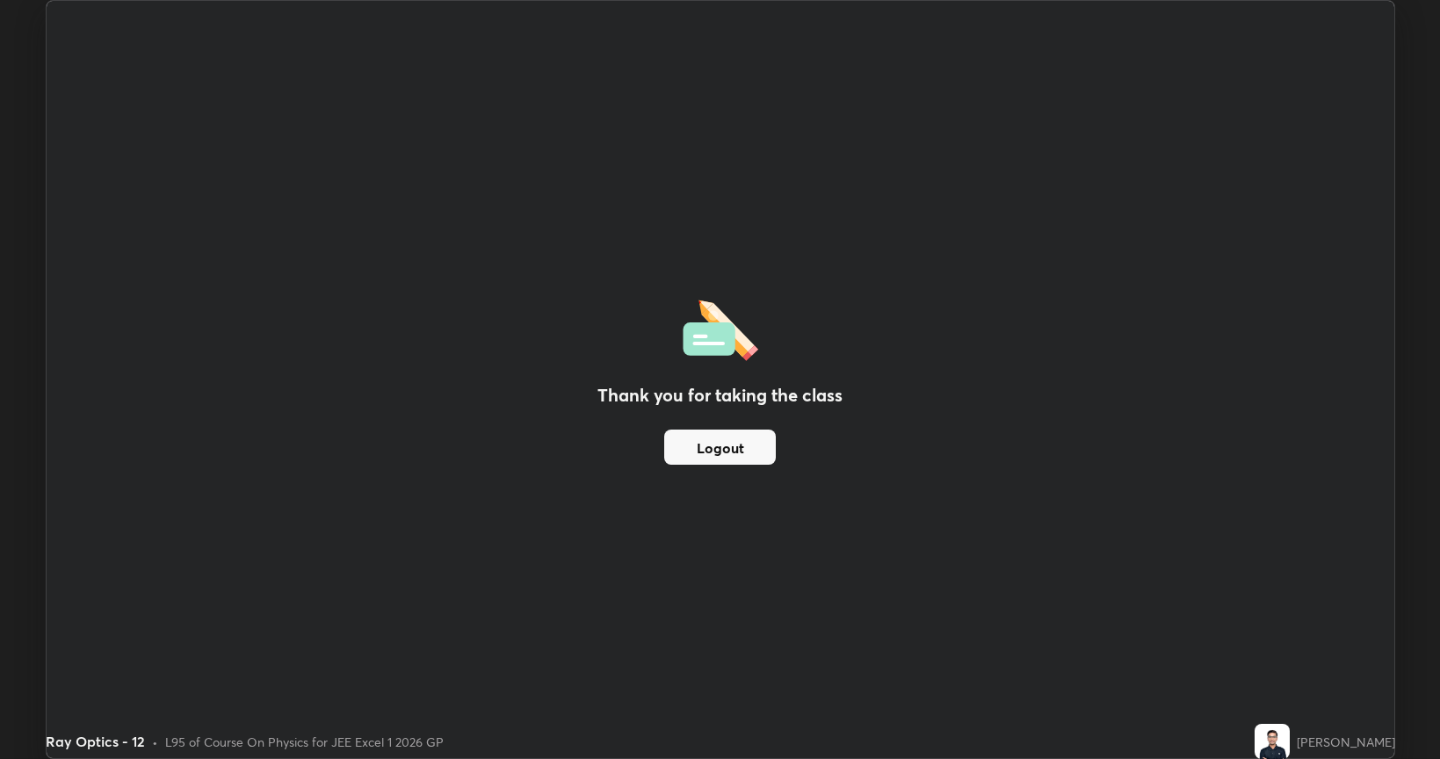
click at [822, 610] on div "Thank you for taking the class Logout" at bounding box center [721, 379] width 1348 height 757
click at [721, 457] on button "Logout" at bounding box center [720, 447] width 112 height 35
click at [743, 441] on button "Logout" at bounding box center [720, 447] width 112 height 35
